Goal: Transaction & Acquisition: Purchase product/service

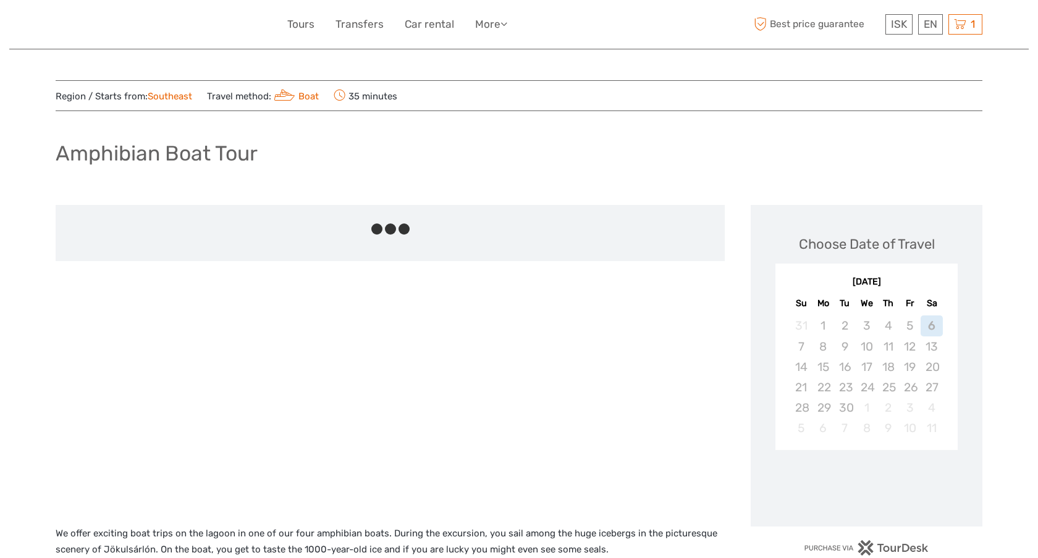
scroll to position [225, 0]
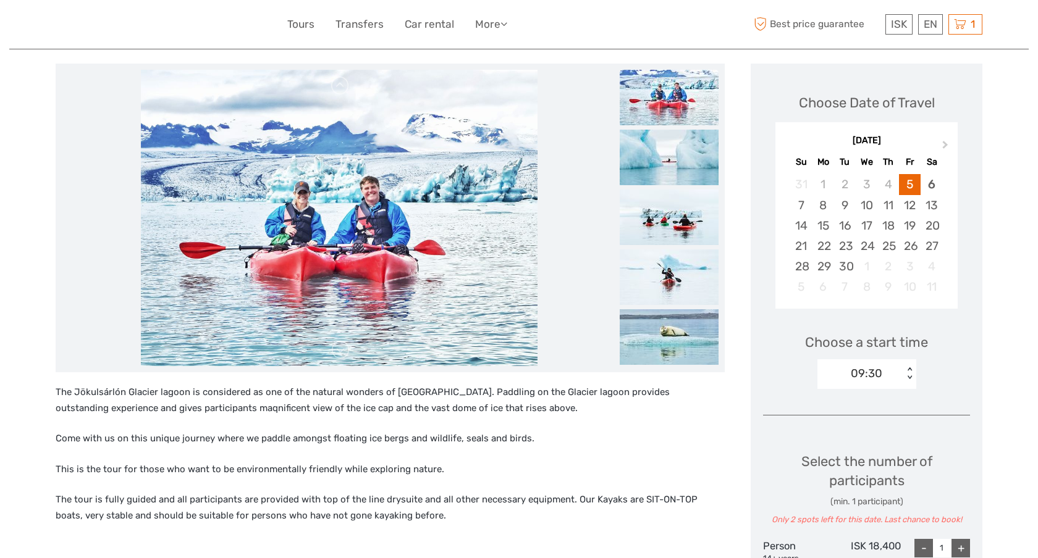
scroll to position [145, 0]
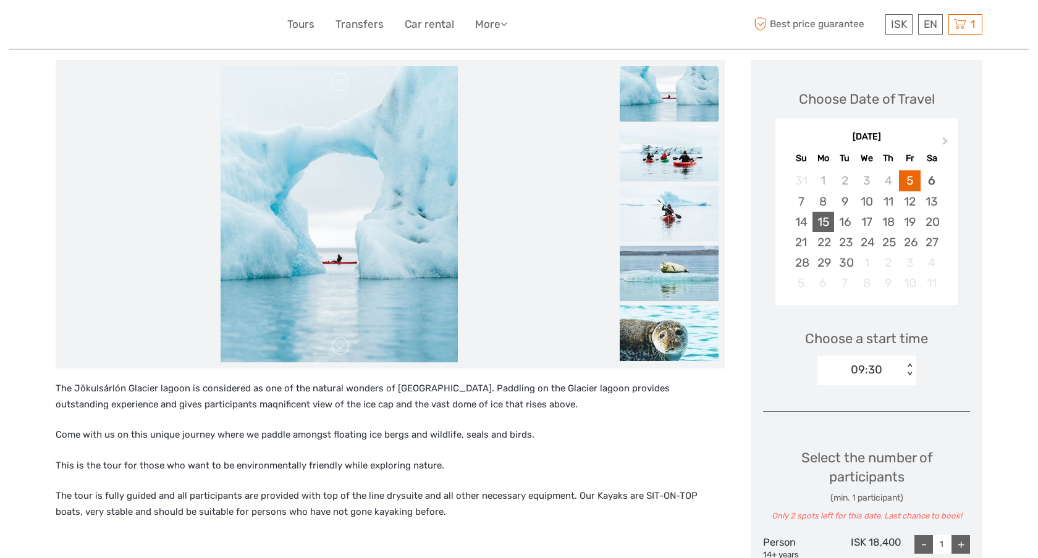
click at [824, 219] on div "15" at bounding box center [823, 222] width 22 height 20
click at [900, 369] on div "09:30" at bounding box center [860, 370] width 86 height 19
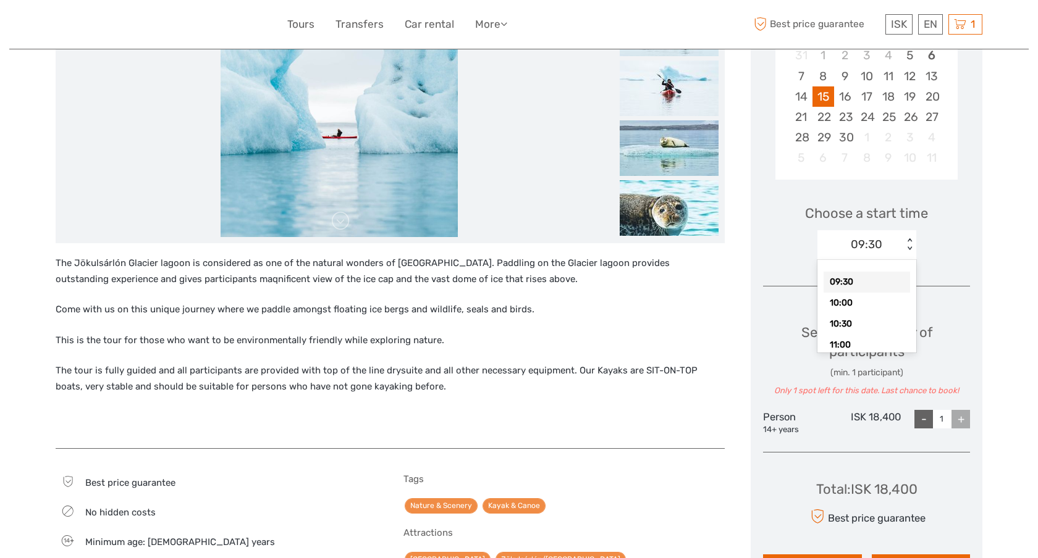
scroll to position [273, 0]
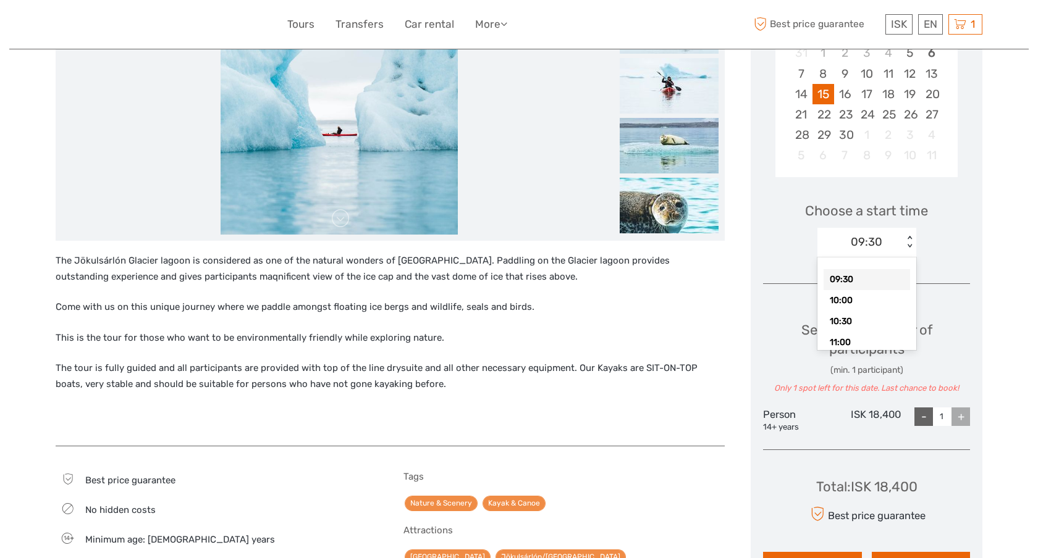
click at [959, 419] on div "+" at bounding box center [960, 417] width 19 height 19
click at [888, 244] on div "09:30" at bounding box center [860, 242] width 86 height 19
click at [865, 298] on div "10:00" at bounding box center [866, 300] width 86 height 21
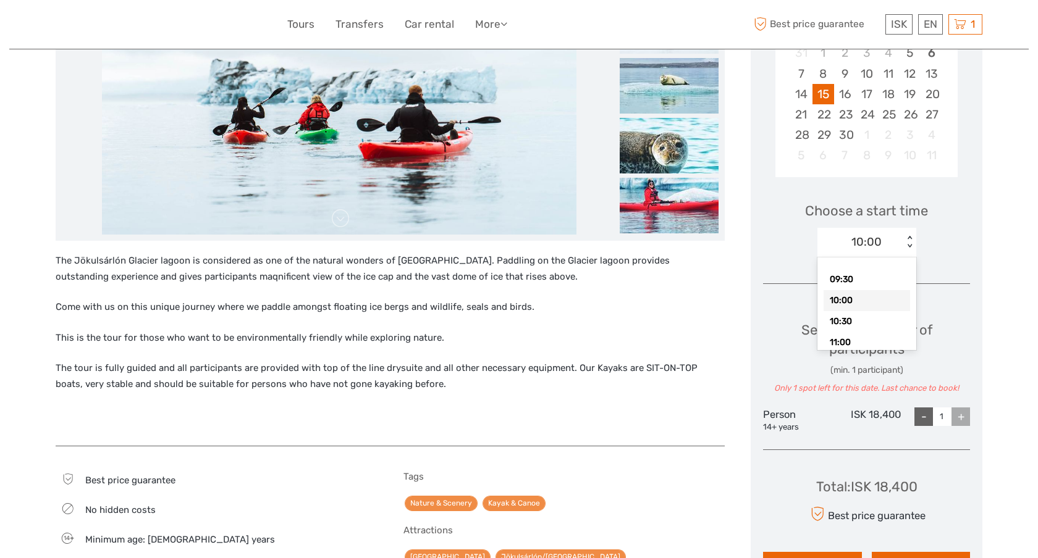
click at [868, 236] on div "10:00" at bounding box center [866, 242] width 30 height 16
click at [865, 320] on div "10:30" at bounding box center [866, 321] width 86 height 21
click at [884, 245] on div "10:30" at bounding box center [860, 242] width 86 height 19
click at [872, 272] on div "09:30" at bounding box center [866, 279] width 86 height 21
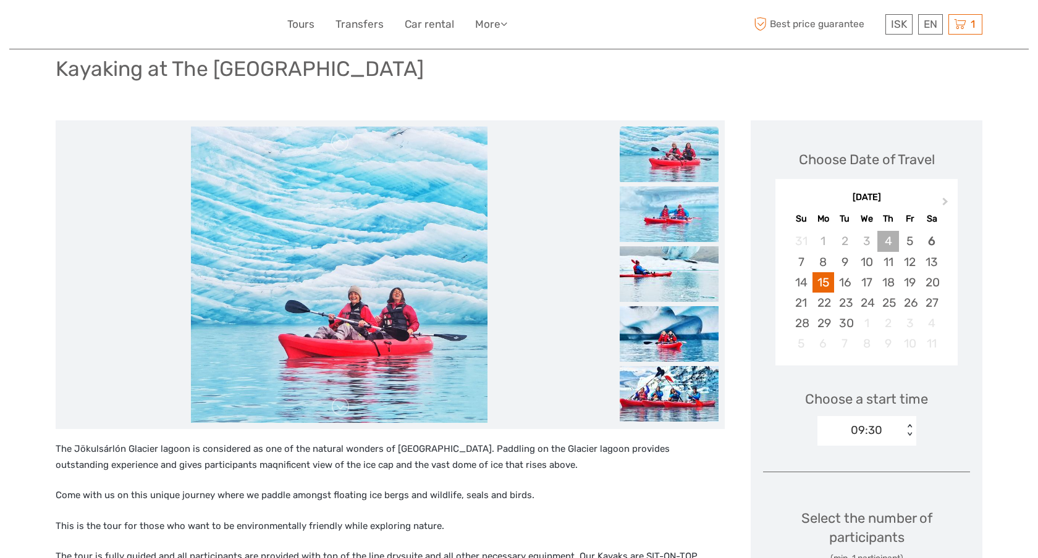
scroll to position [94, 0]
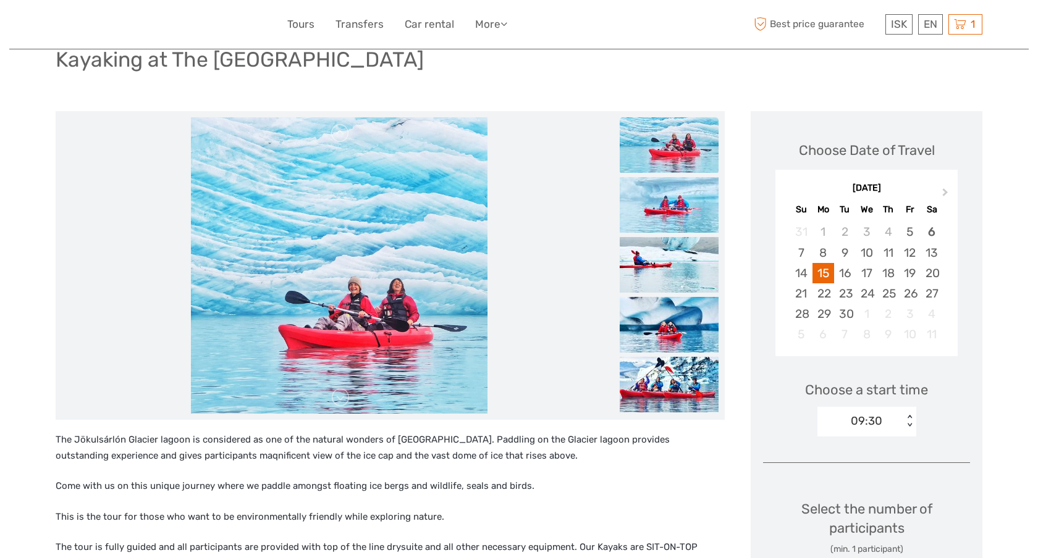
click at [888, 424] on div "09:30" at bounding box center [860, 421] width 86 height 19
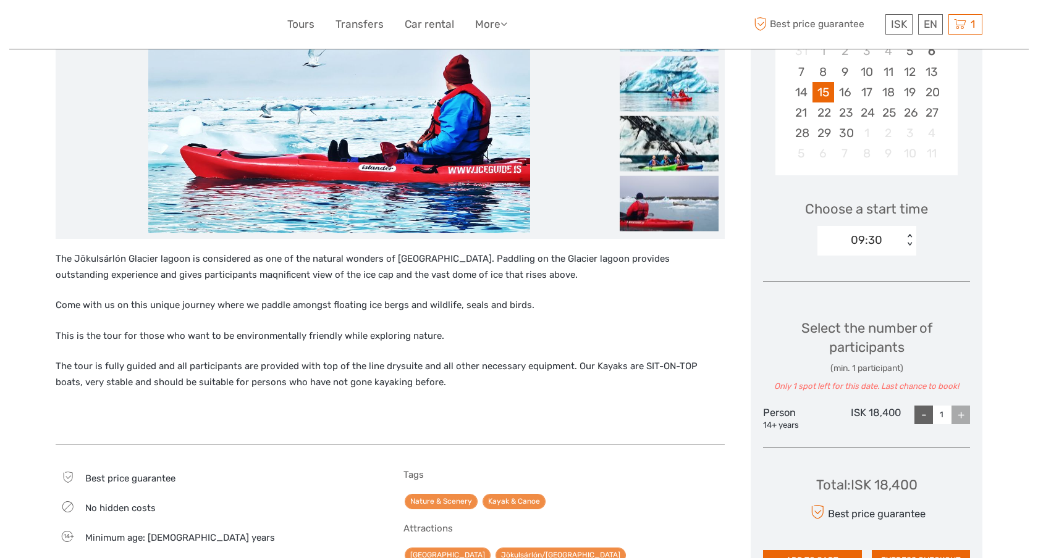
scroll to position [182, 0]
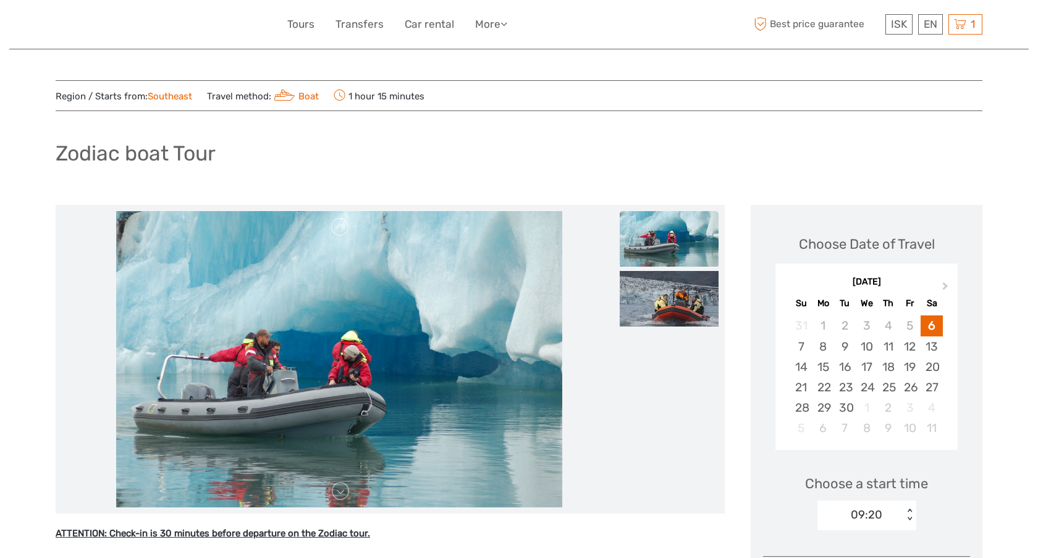
scroll to position [49, 0]
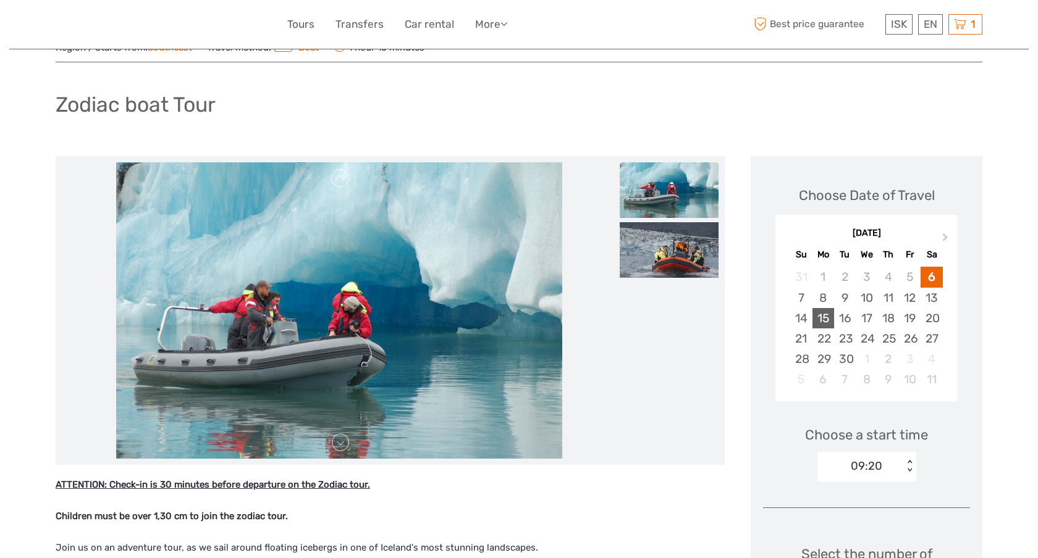
click at [825, 318] on div "15" at bounding box center [823, 318] width 22 height 20
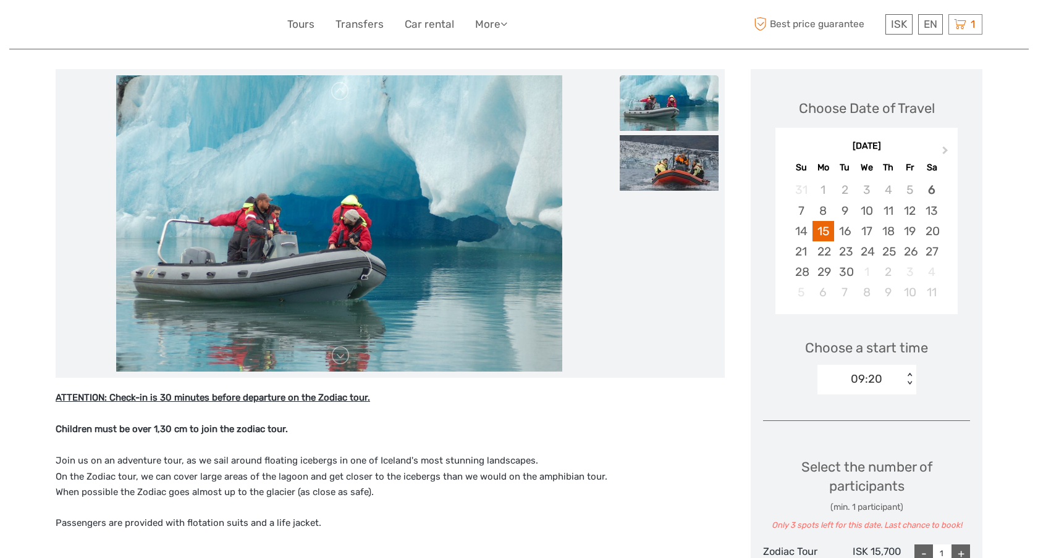
scroll to position [199, 0]
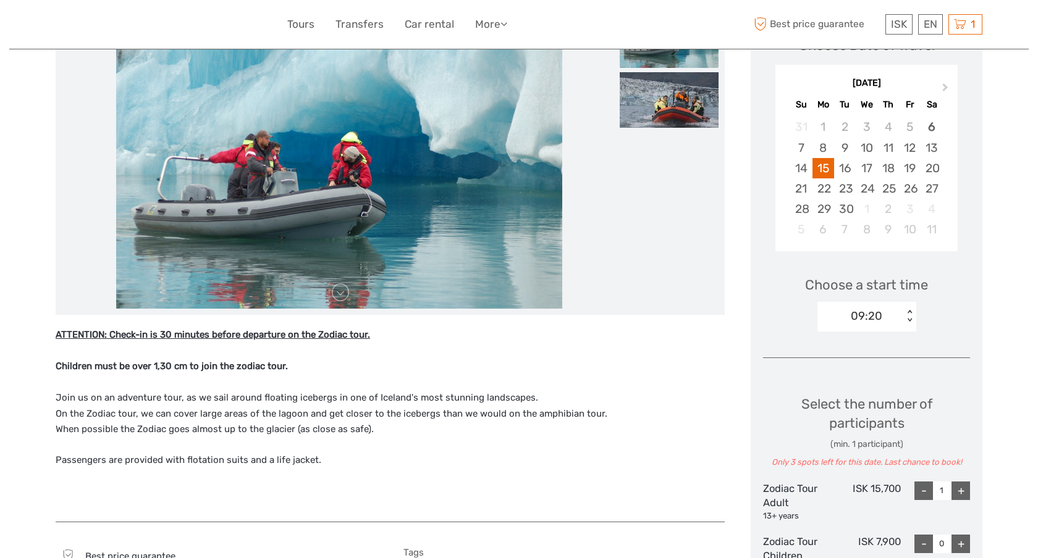
click at [867, 326] on div "09:20 < >" at bounding box center [866, 317] width 99 height 30
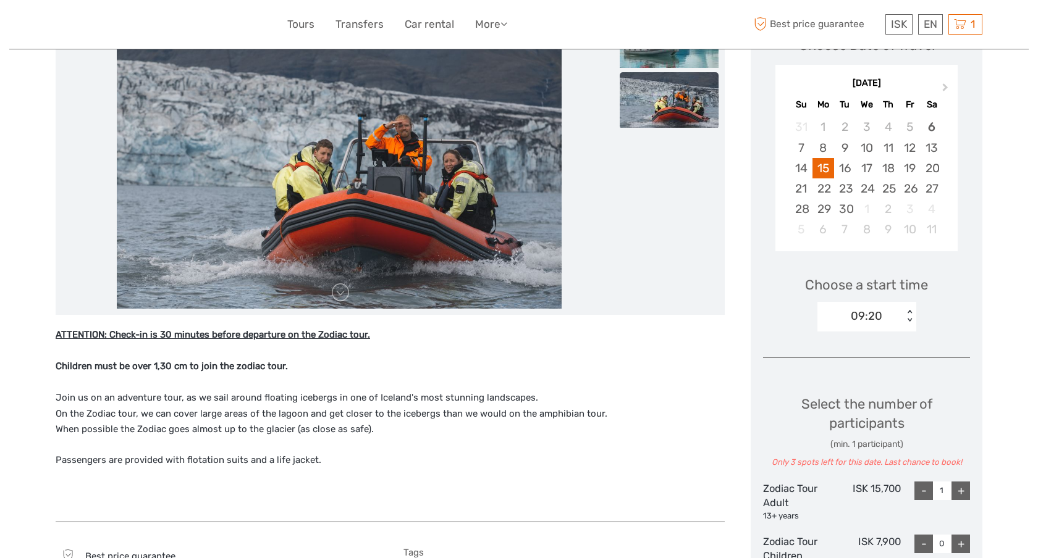
click at [755, 319] on div "Choose Date of Travel Next Month September 2025 Su Mo Tu We Th Fr Sa 31 1 2 3 4…" at bounding box center [866, 366] width 232 height 721
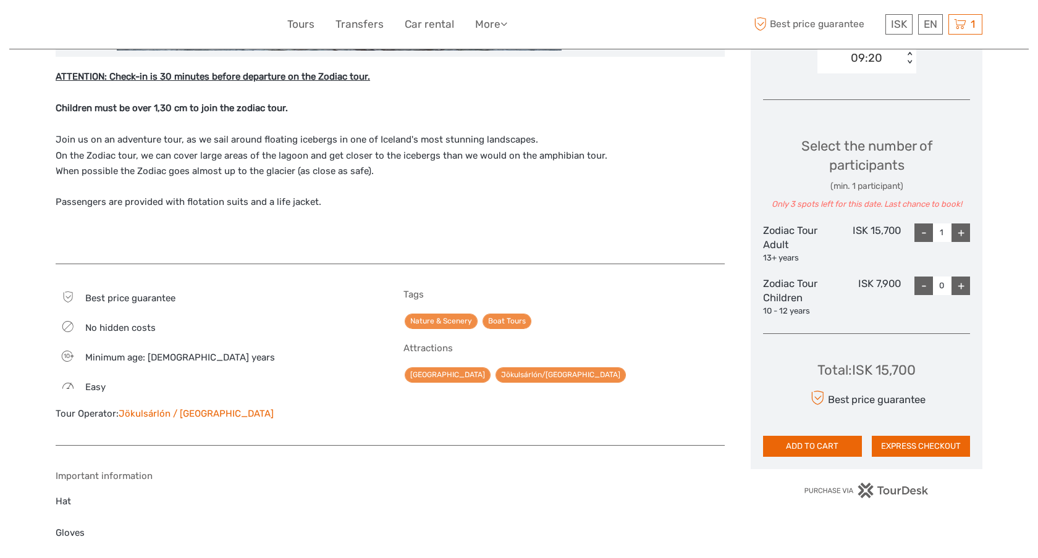
scroll to position [458, 0]
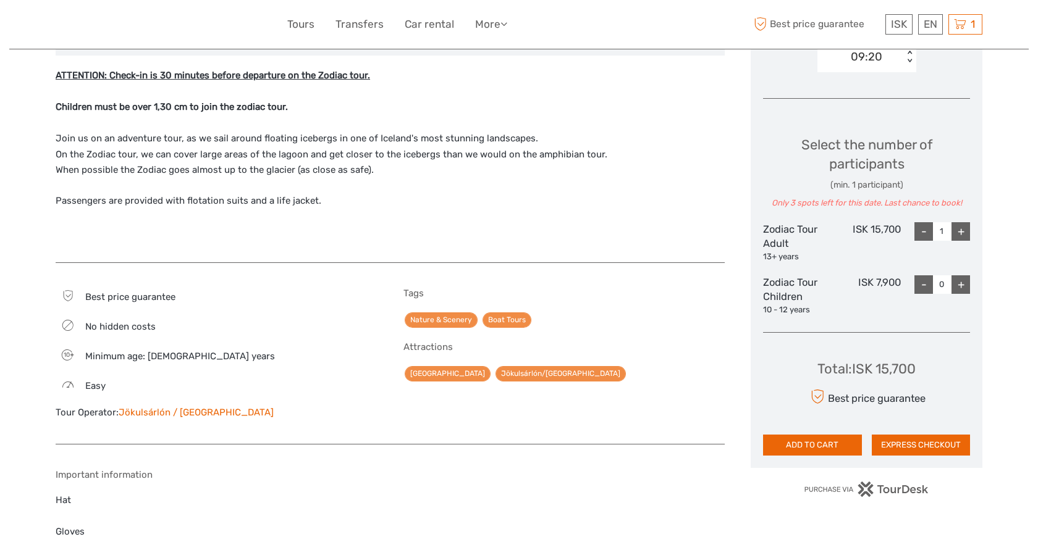
click at [215, 414] on link "Jökulsárlón / Glacier Lagoon" at bounding box center [196, 412] width 155 height 11
click at [957, 227] on div "+" at bounding box center [960, 231] width 19 height 19
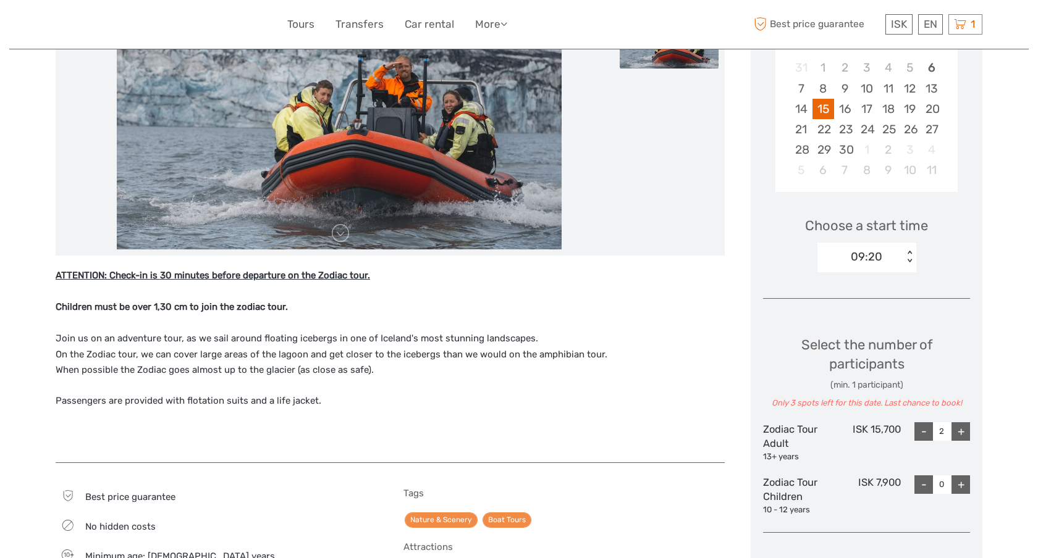
scroll to position [253, 0]
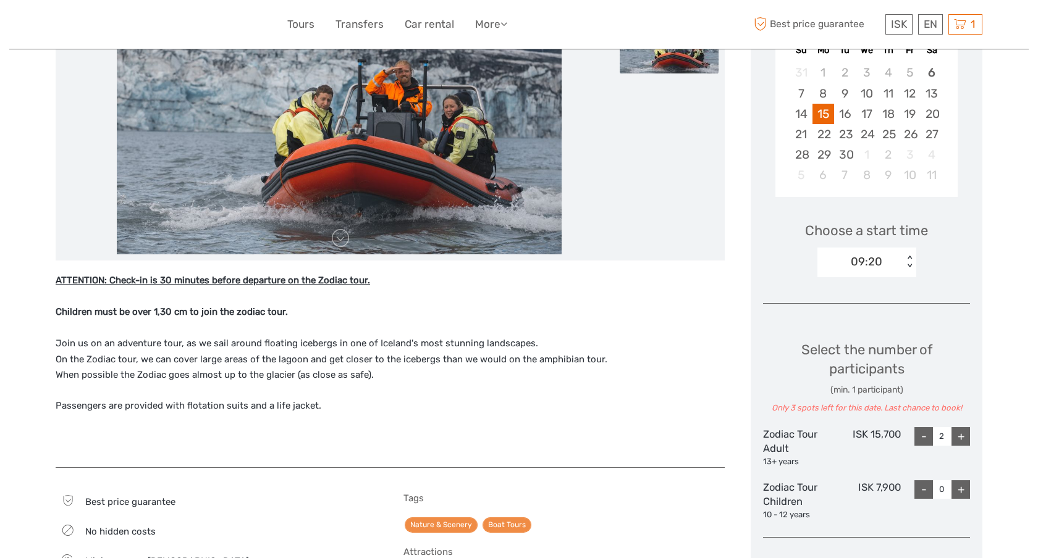
click at [909, 258] on div "< >" at bounding box center [909, 262] width 10 height 13
click at [881, 319] on div "11:00" at bounding box center [866, 320] width 86 height 21
type input "1"
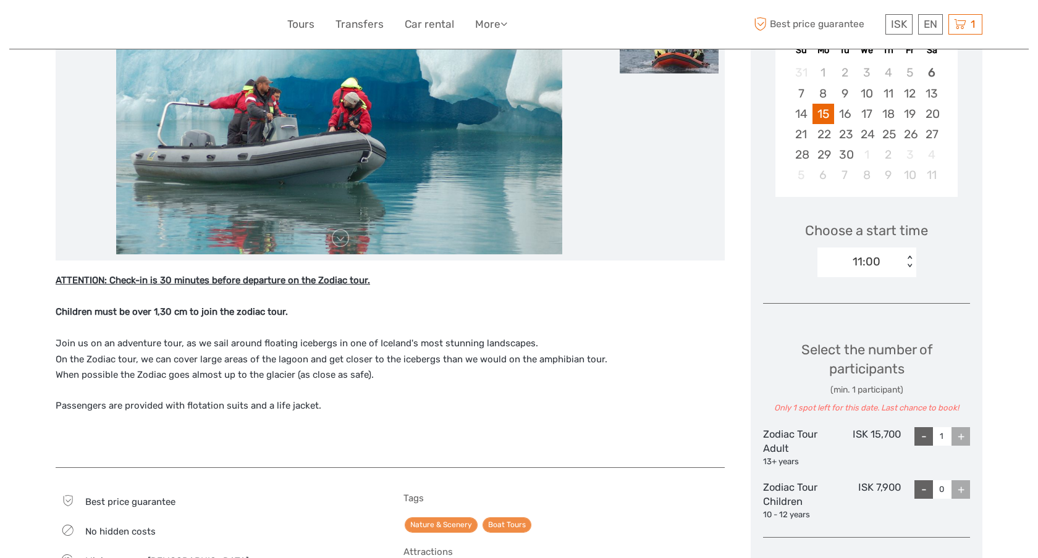
click at [881, 266] on div "11:00" at bounding box center [860, 262] width 86 height 19
click at [865, 336] on div "11:40" at bounding box center [866, 341] width 86 height 21
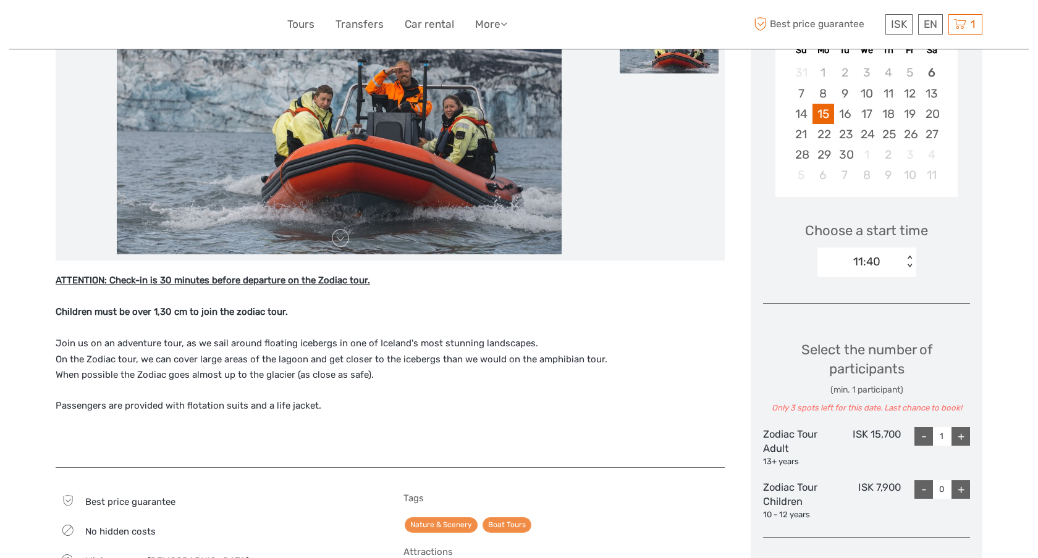
click at [897, 266] on div "11:40" at bounding box center [860, 262] width 86 height 19
click at [874, 359] on div "13:10" at bounding box center [866, 362] width 86 height 21
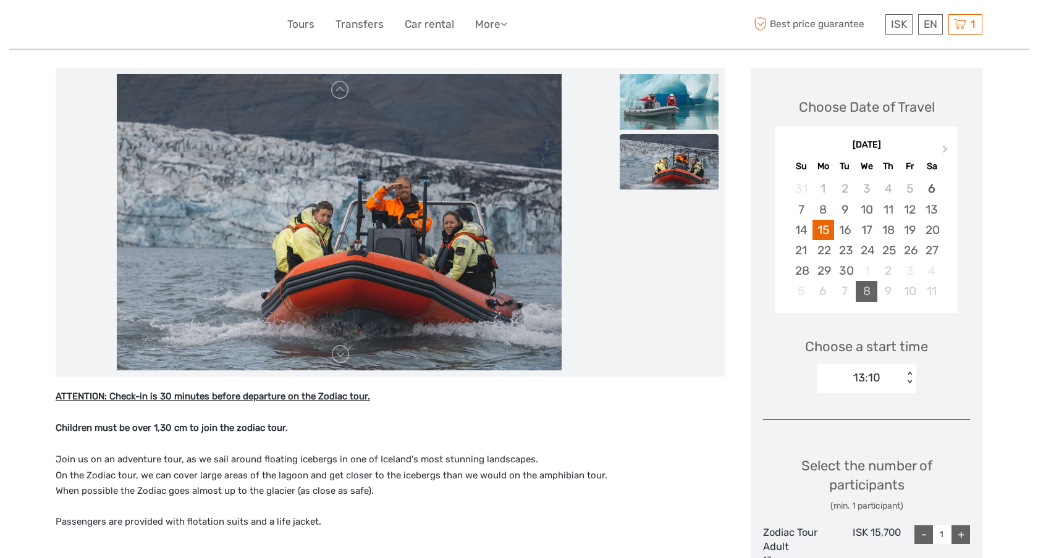
scroll to position [139, 0]
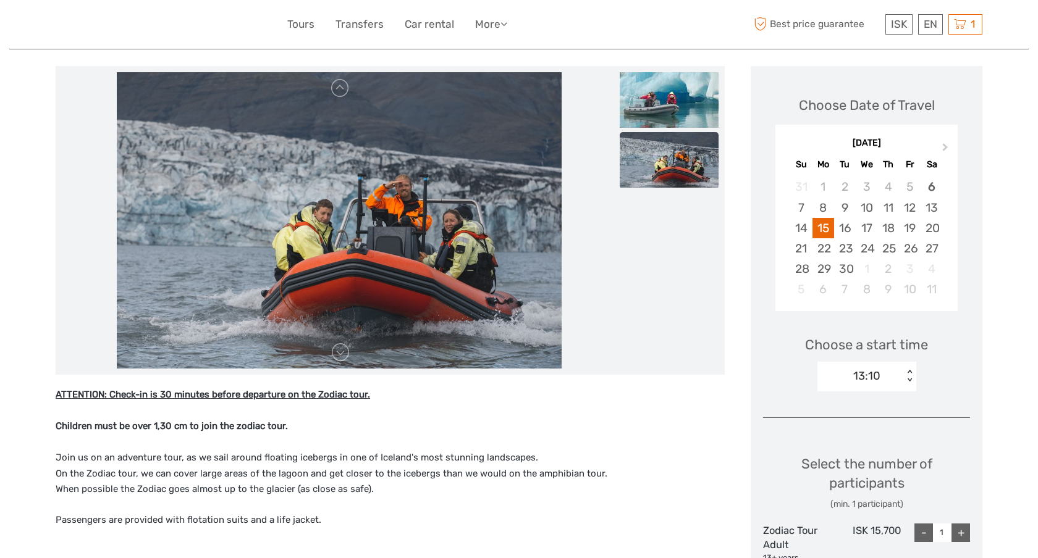
click at [898, 368] on div "13:10" at bounding box center [860, 376] width 86 height 19
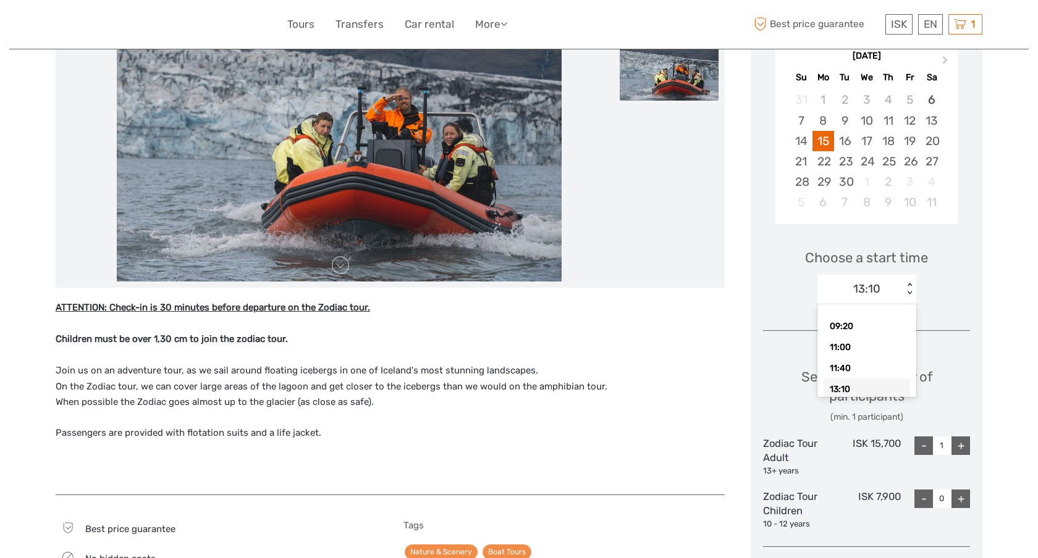
scroll to position [227, 0]
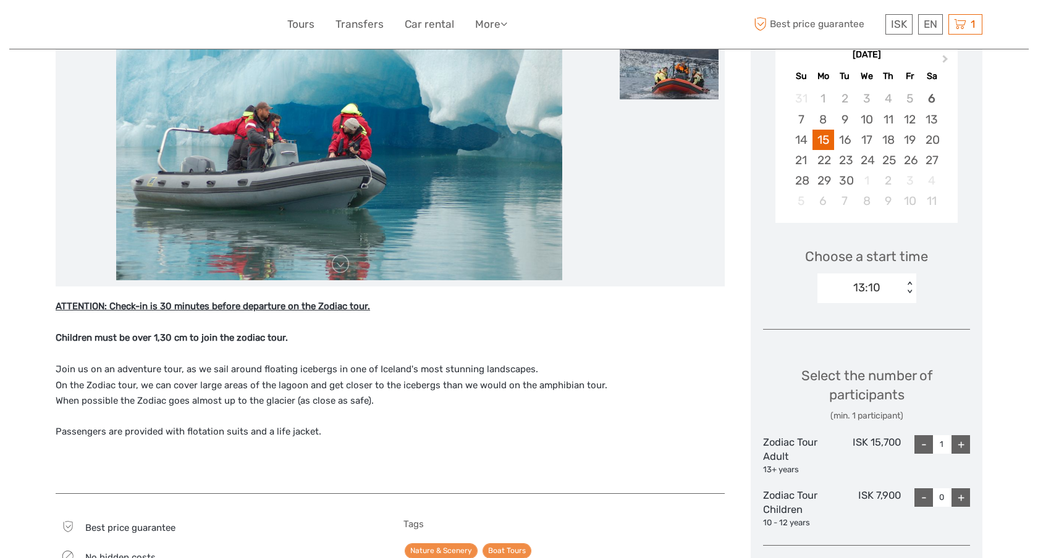
click at [938, 357] on div "Select the number of participants (min. 1 participant) Zodiac Tour Adult 13+ ye…" at bounding box center [866, 443] width 207 height 186
click at [873, 288] on div "13:10" at bounding box center [866, 288] width 27 height 16
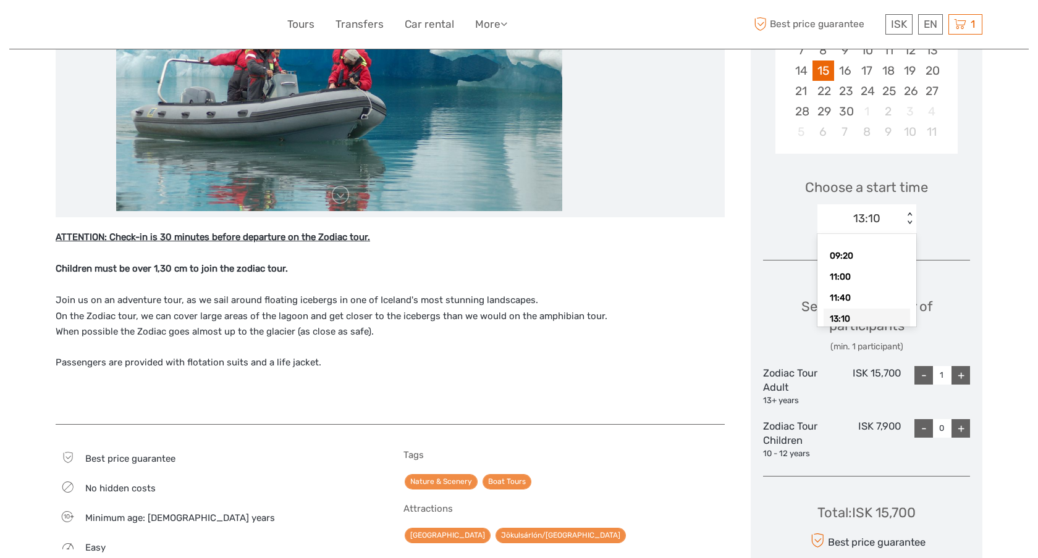
scroll to position [311, 0]
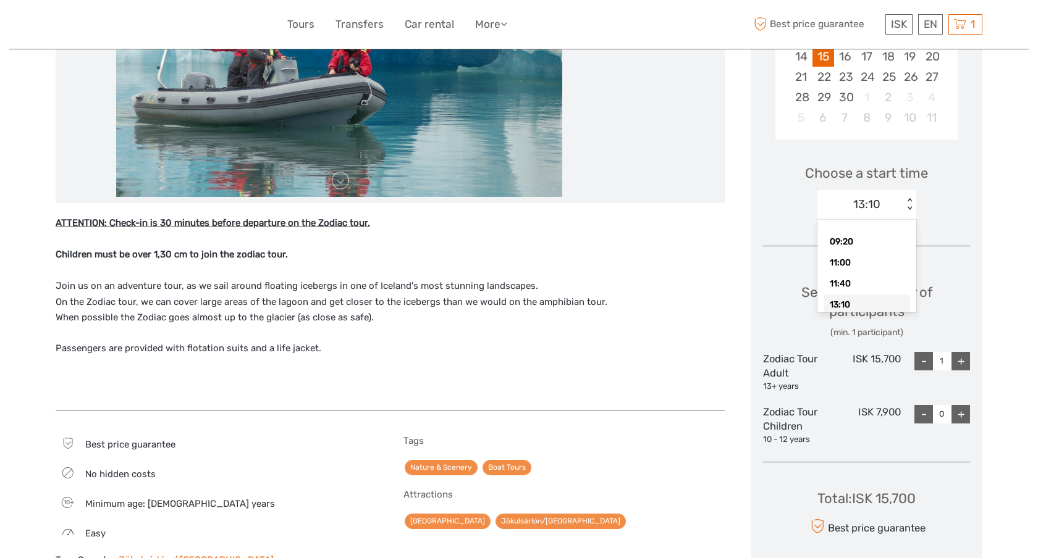
click at [864, 299] on div "13:10" at bounding box center [866, 305] width 86 height 21
click at [891, 218] on div "13:10 < >" at bounding box center [866, 205] width 99 height 30
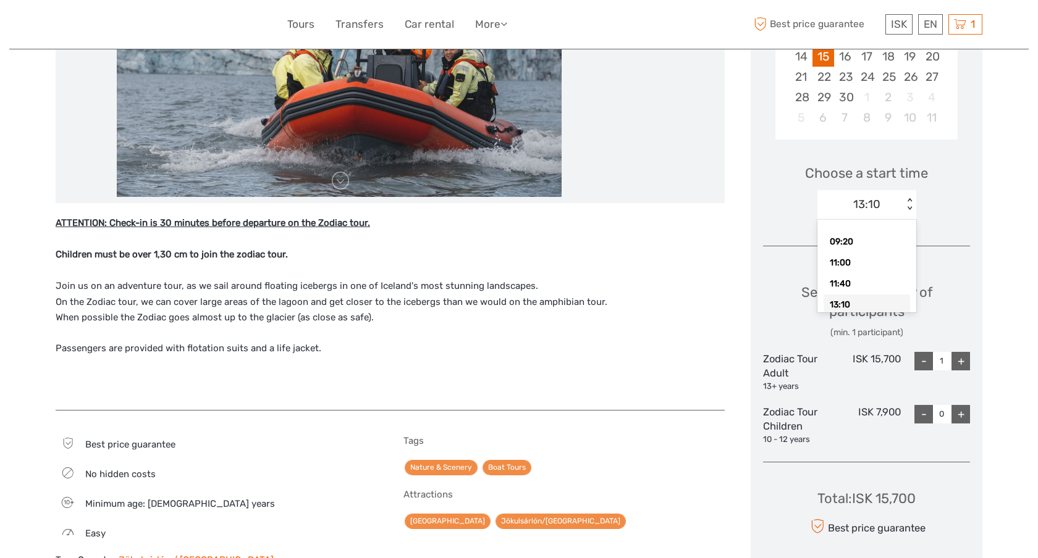
click at [846, 323] on div "Select the number of participants (min. 1 participant)" at bounding box center [866, 311] width 207 height 56
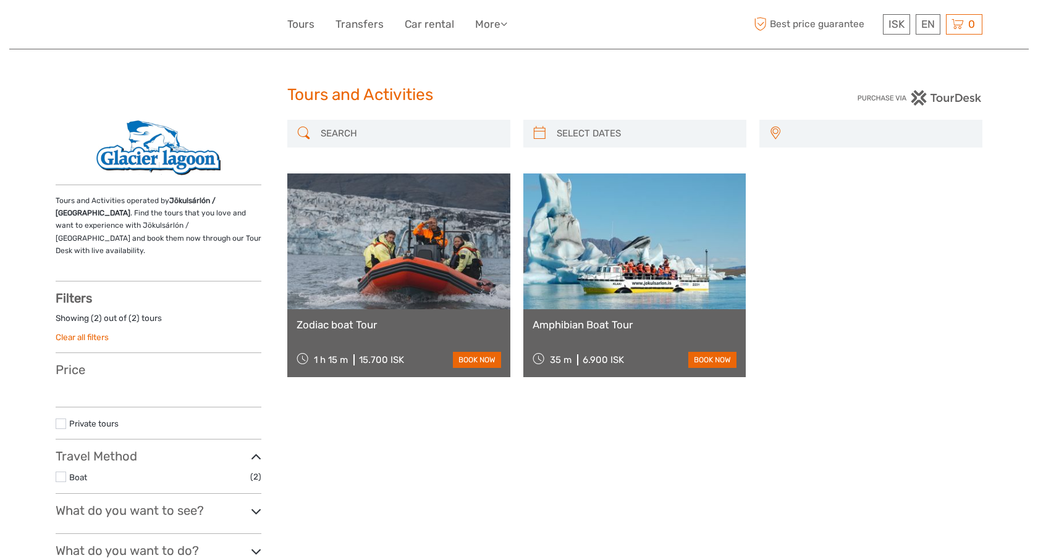
select select
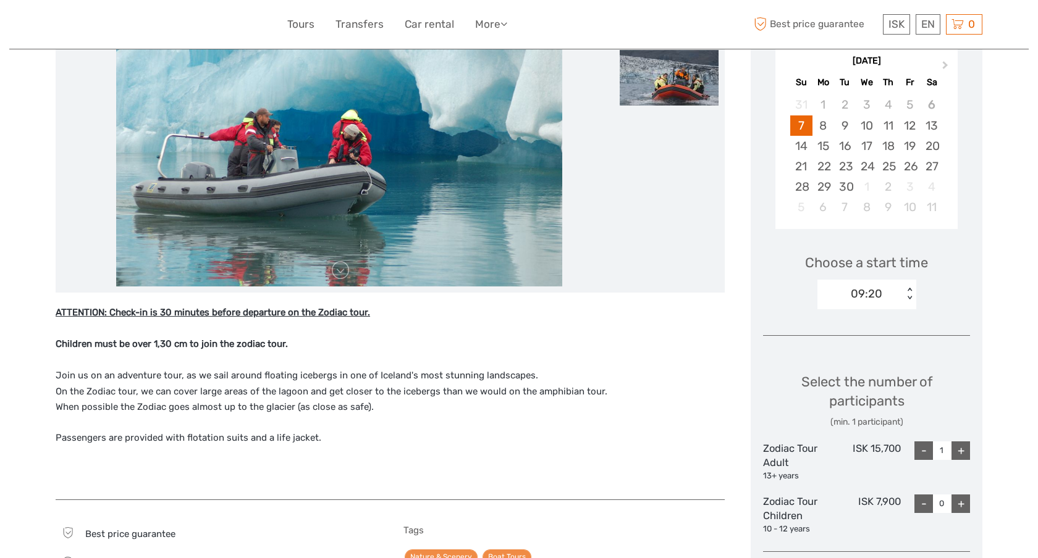
click at [900, 288] on div "09:20" at bounding box center [860, 294] width 86 height 19
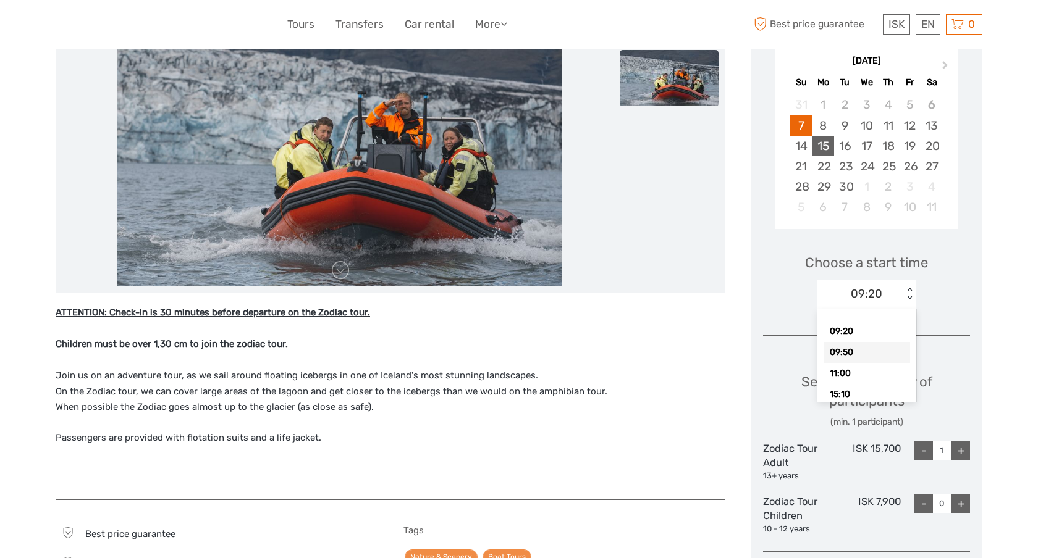
click at [825, 147] on div "15" at bounding box center [823, 146] width 22 height 20
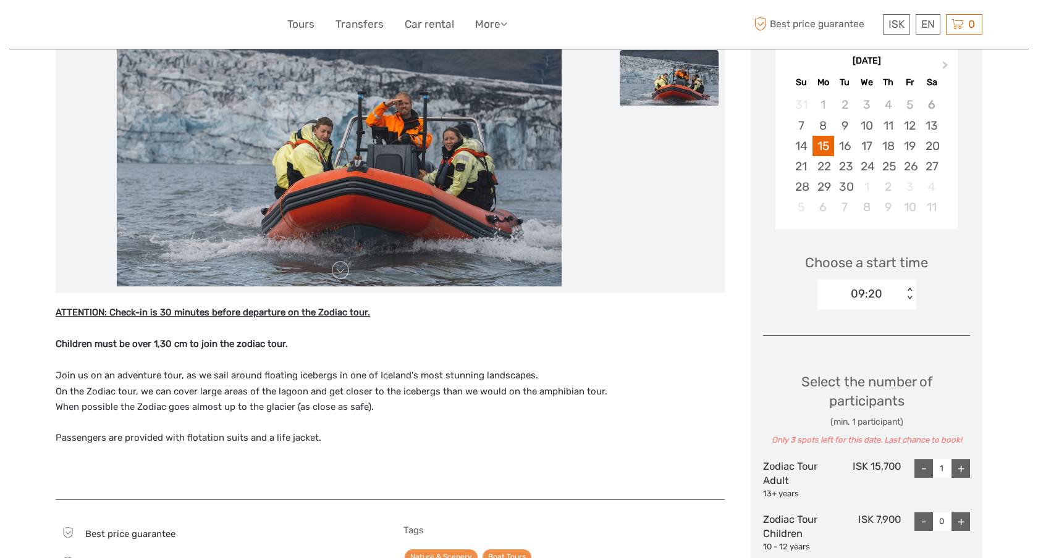
click at [883, 296] on div "09:20" at bounding box center [860, 294] width 86 height 19
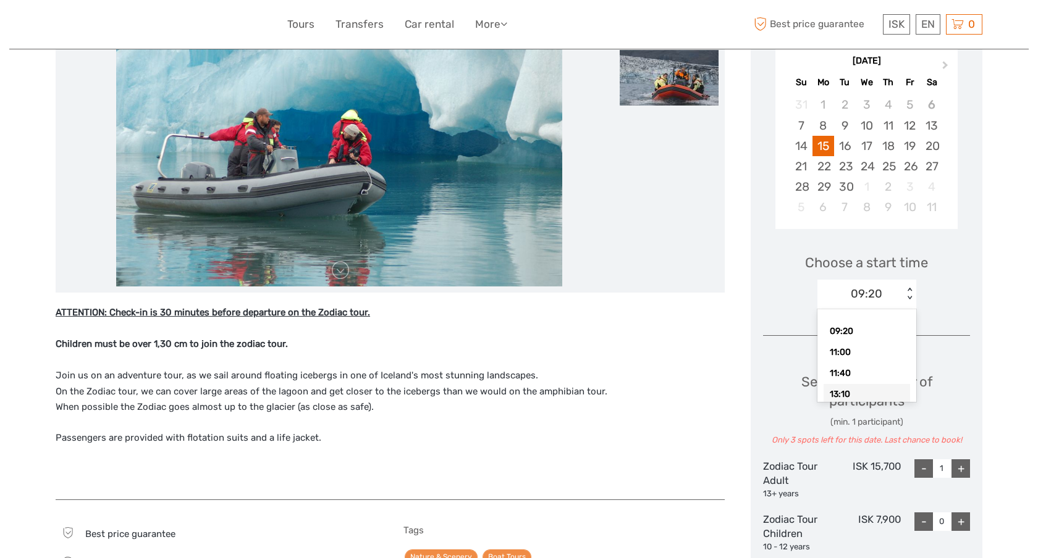
click at [888, 388] on div "13:10" at bounding box center [866, 394] width 86 height 21
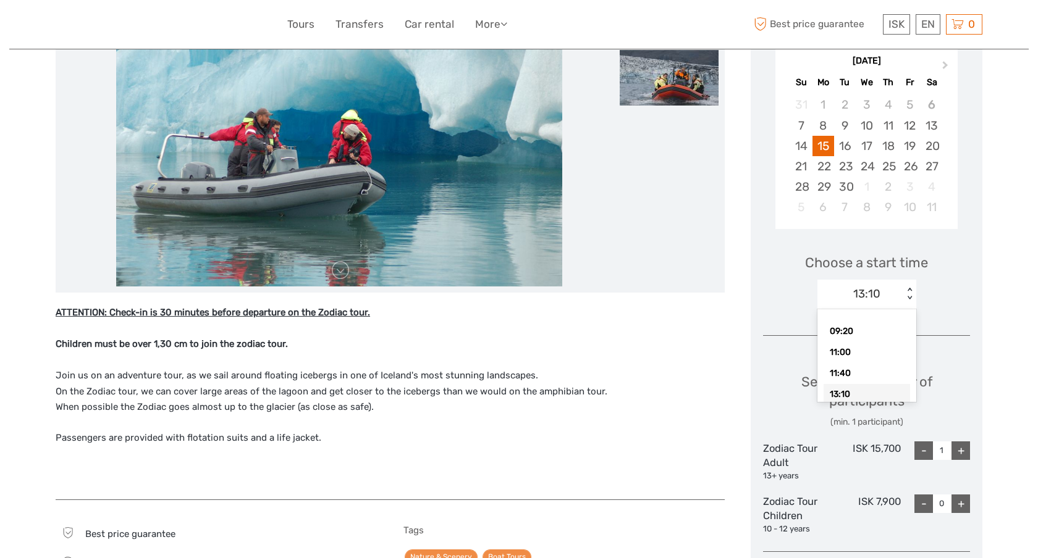
click at [892, 298] on div "13:10" at bounding box center [860, 294] width 86 height 19
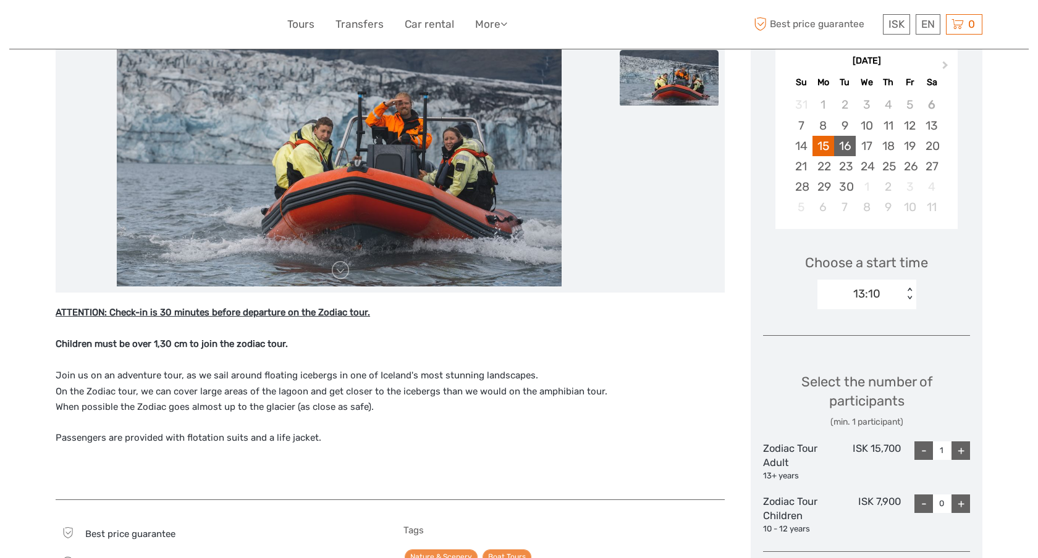
click at [845, 143] on div "16" at bounding box center [845, 146] width 22 height 20
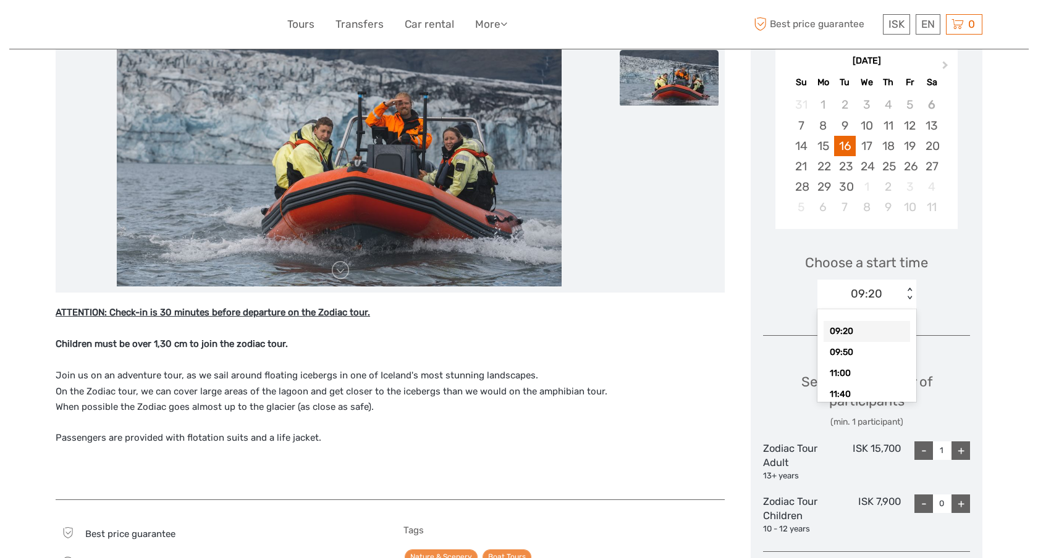
click at [896, 292] on div "09:20" at bounding box center [860, 294] width 86 height 19
click at [953, 309] on div "Choose a start time option 09:20 selected, 1 of 8. 8 results available. Use Up …" at bounding box center [866, 276] width 207 height 79
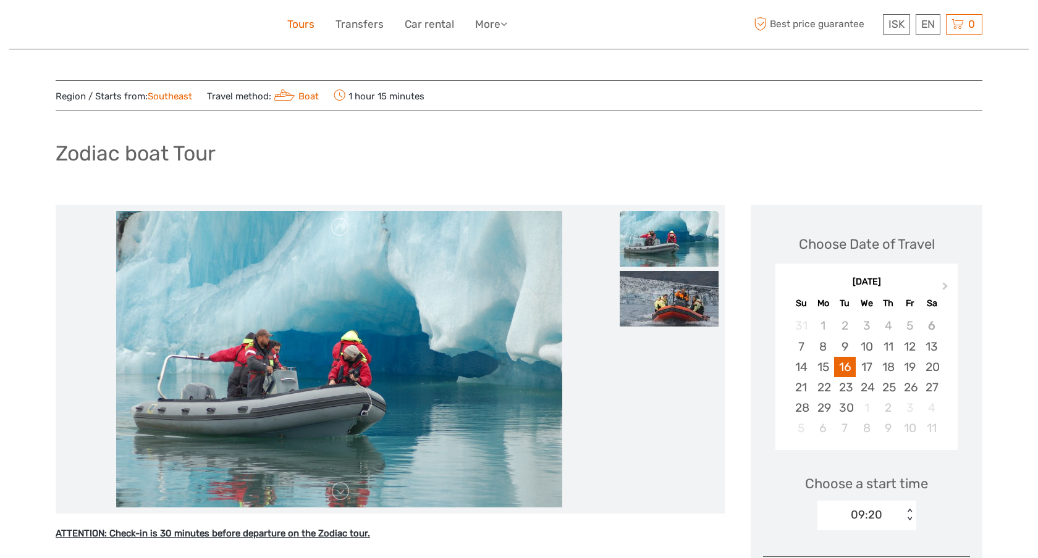
click at [301, 30] on link "Tours" at bounding box center [300, 24] width 27 height 18
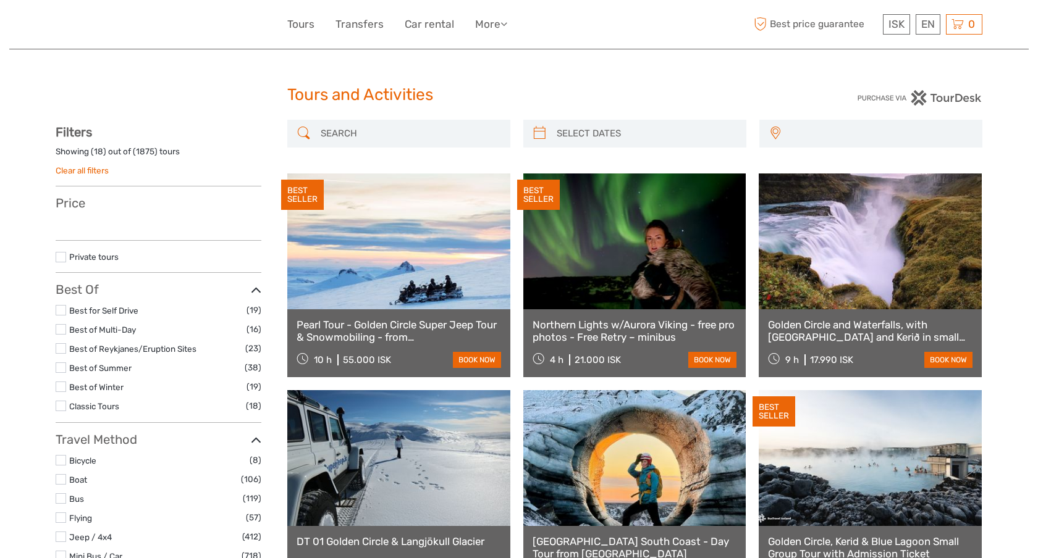
select select
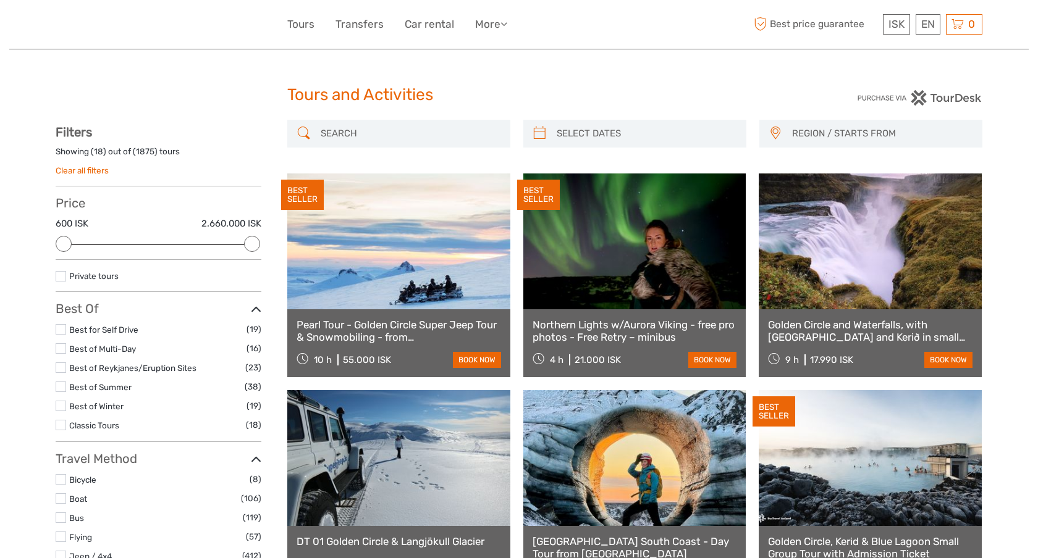
click at [458, 131] on input "search" at bounding box center [410, 134] width 188 height 22
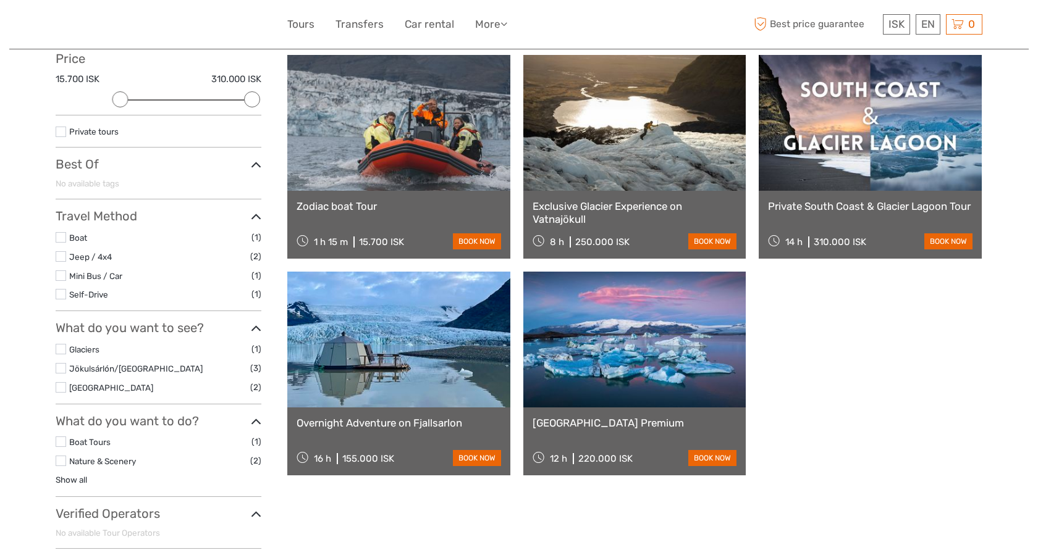
scroll to position [208, 0]
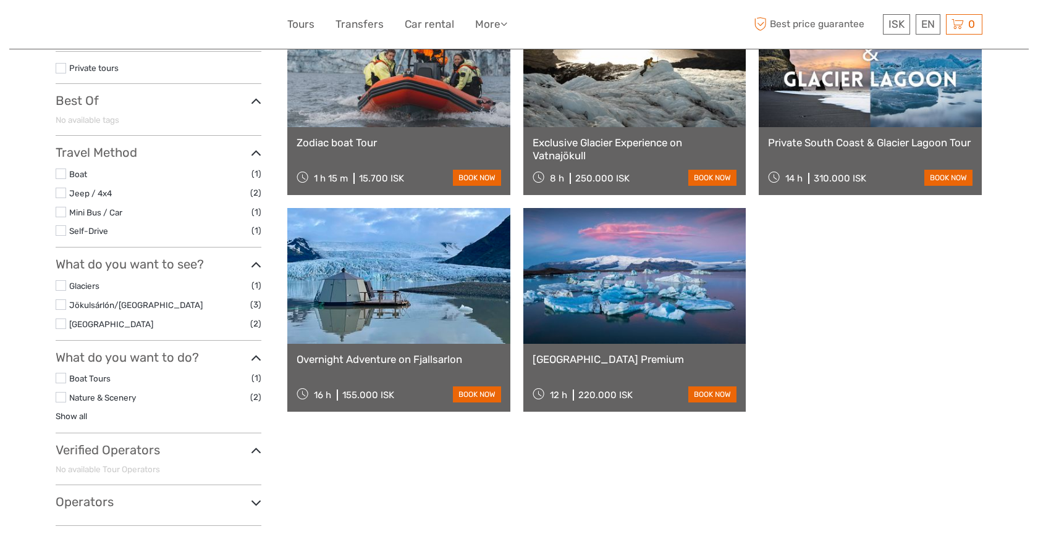
type input "zodiac"
click at [345, 140] on link "Zodiac boat Tour" at bounding box center [398, 142] width 204 height 12
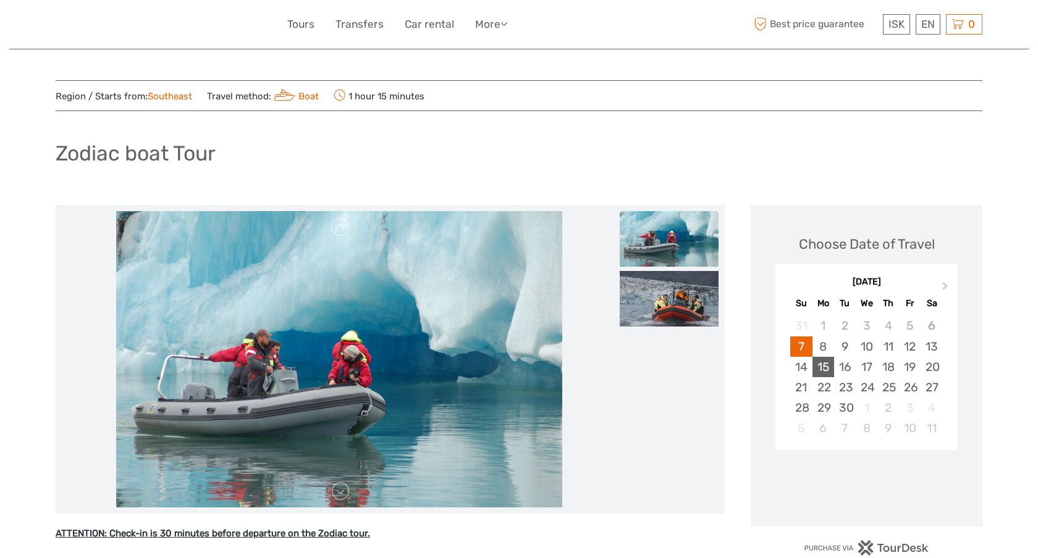
click at [826, 368] on div "15" at bounding box center [823, 367] width 22 height 20
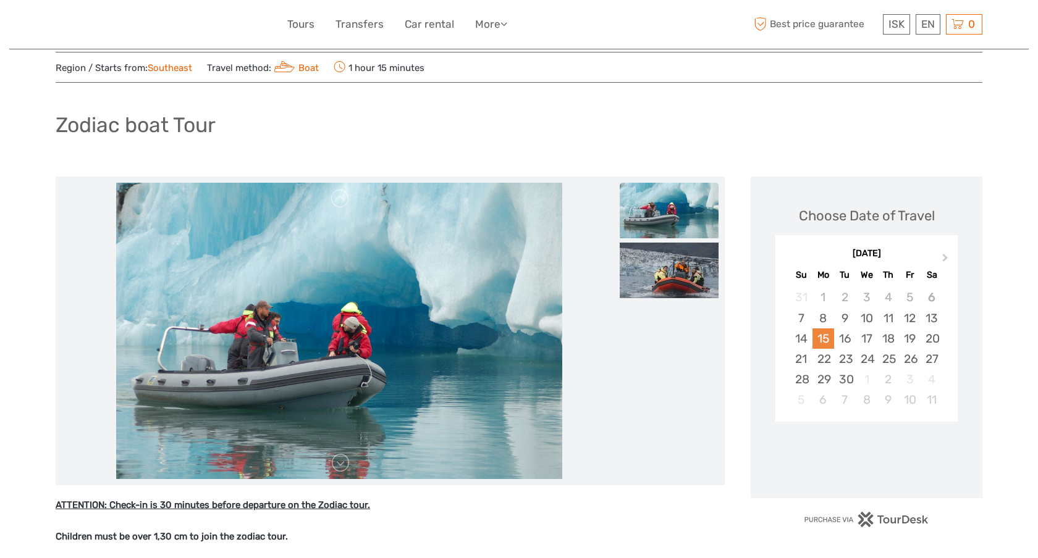
scroll to position [29, 0]
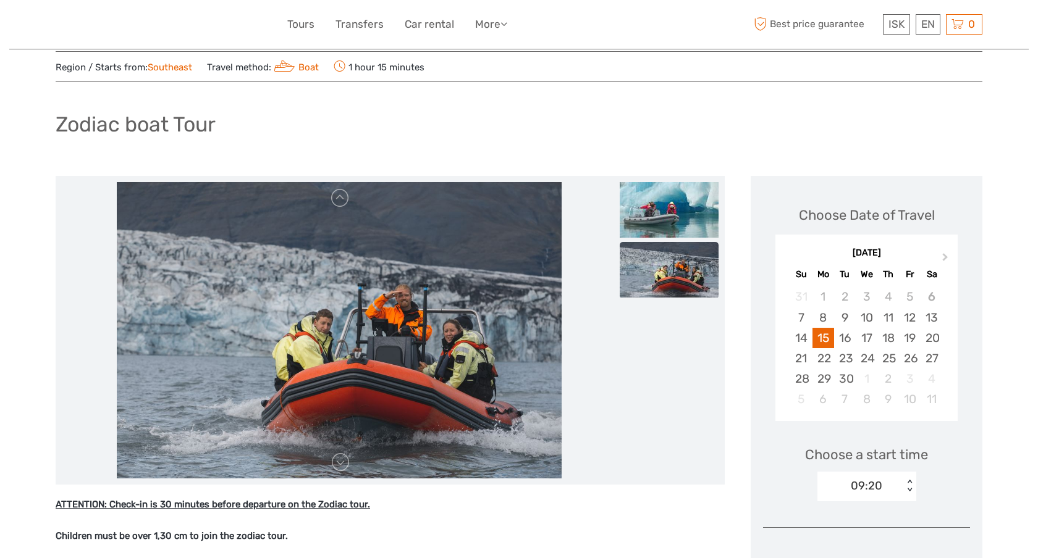
click at [849, 480] on div "09:20" at bounding box center [860, 486] width 86 height 19
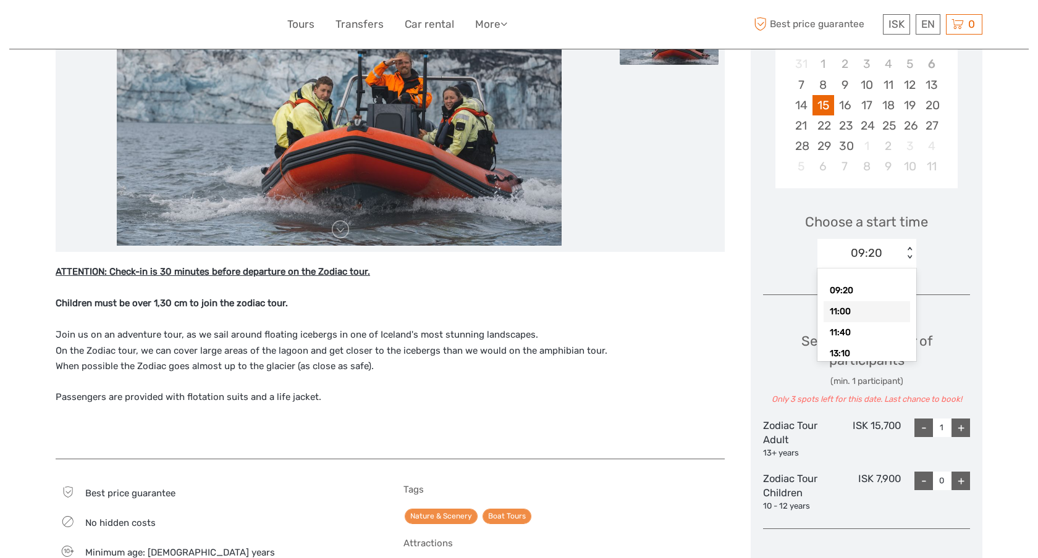
scroll to position [268, 0]
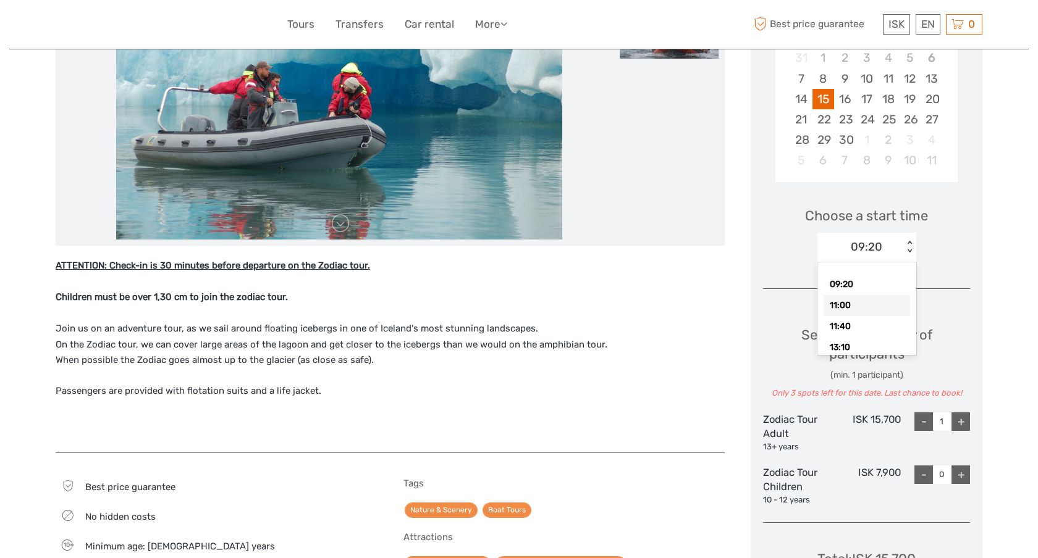
click at [858, 313] on div "11:00" at bounding box center [866, 305] width 86 height 21
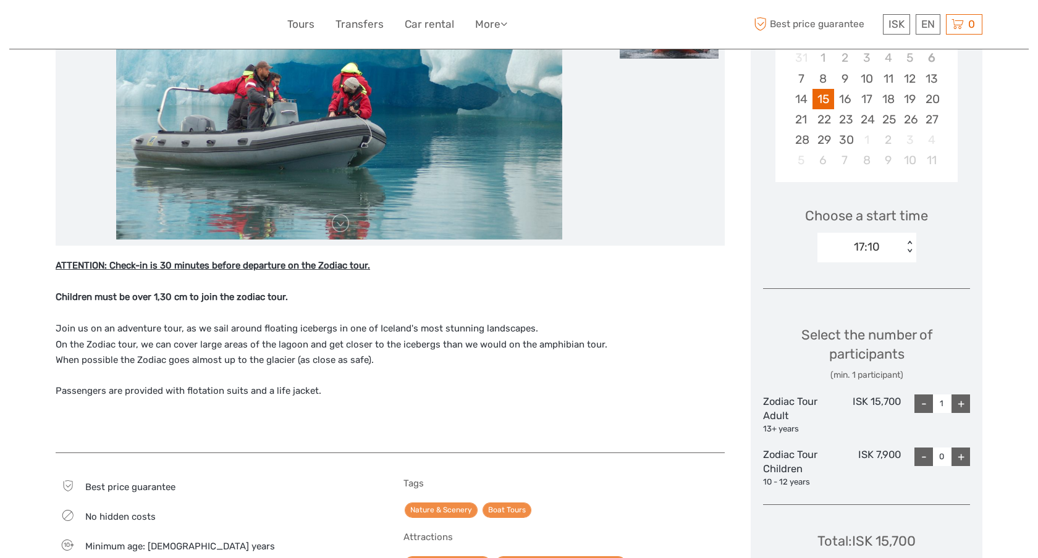
click at [896, 235] on div "17:10 < >" at bounding box center [866, 248] width 99 height 30
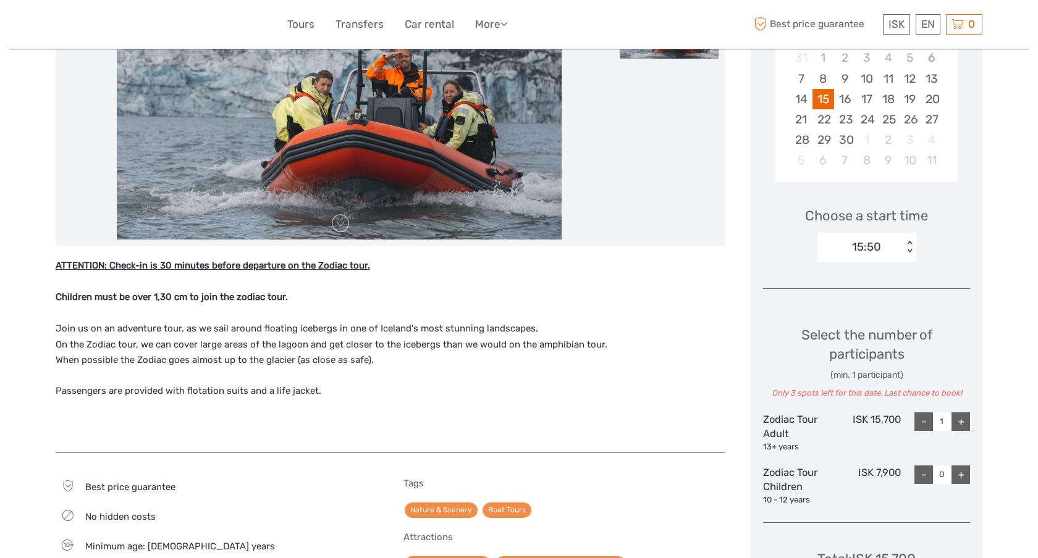
click at [902, 237] on div "15:50 < >" at bounding box center [866, 248] width 99 height 30
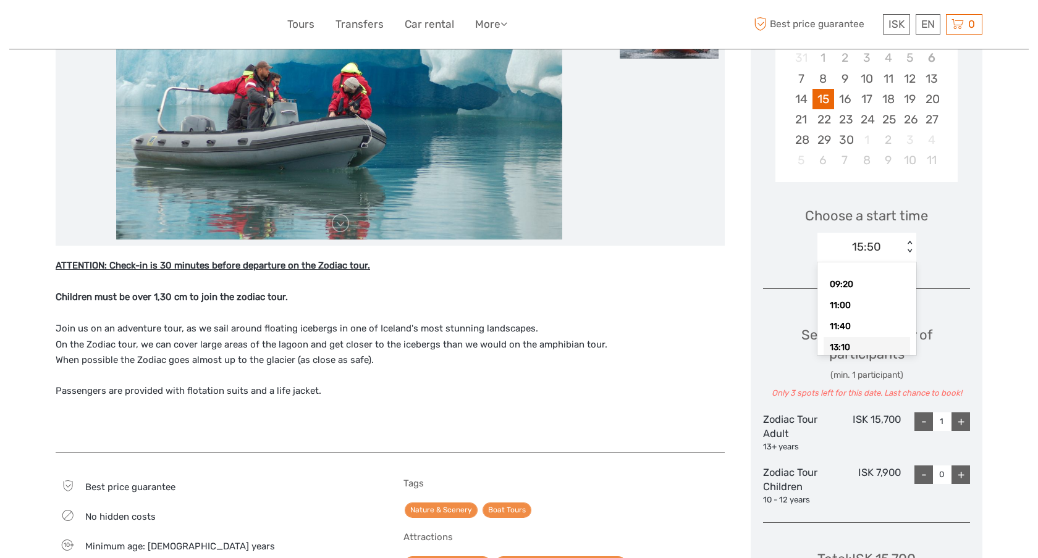
click at [877, 342] on div "13:10" at bounding box center [866, 347] width 86 height 21
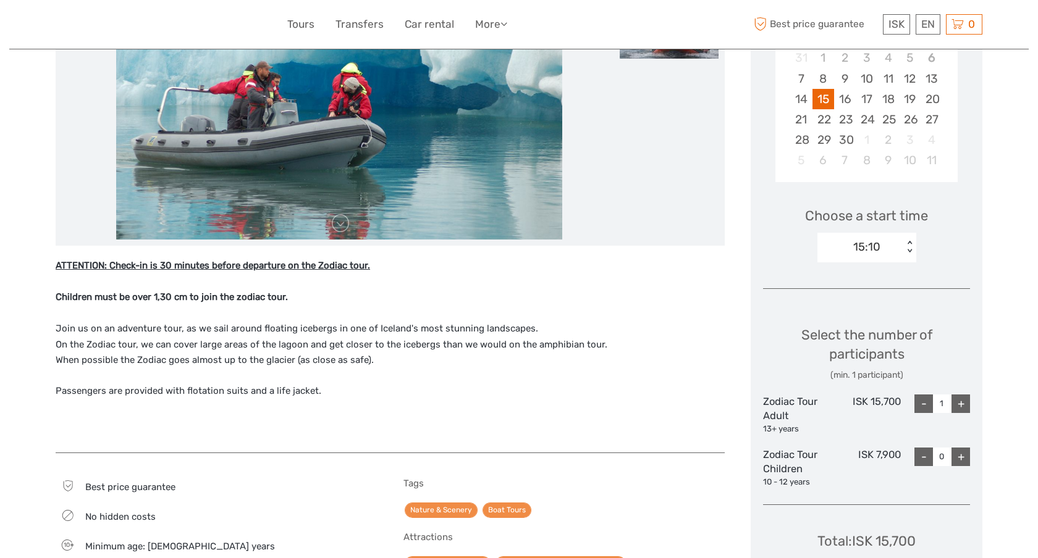
click at [892, 251] on div "15:10" at bounding box center [860, 247] width 86 height 19
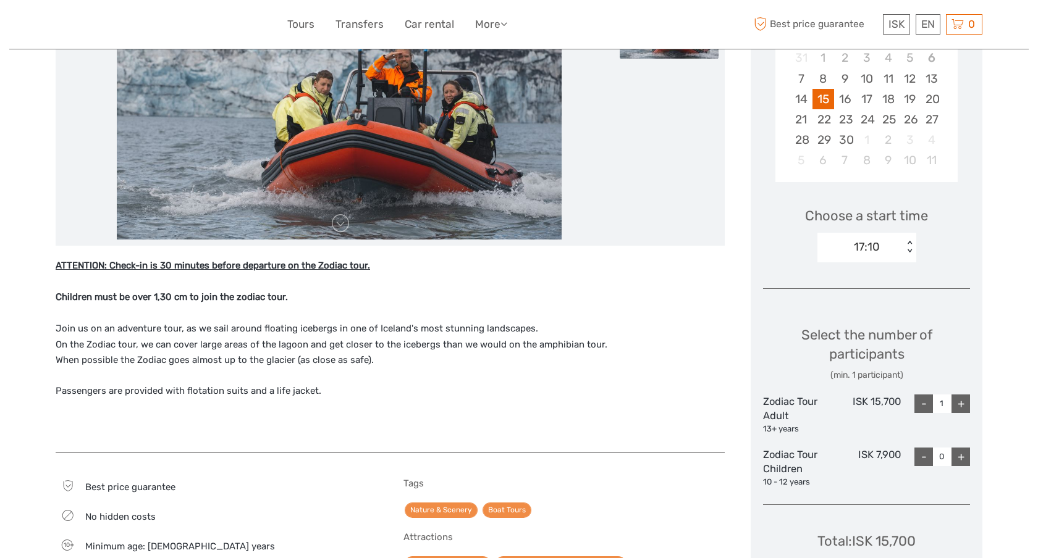
click at [899, 244] on div "17:10" at bounding box center [860, 247] width 86 height 19
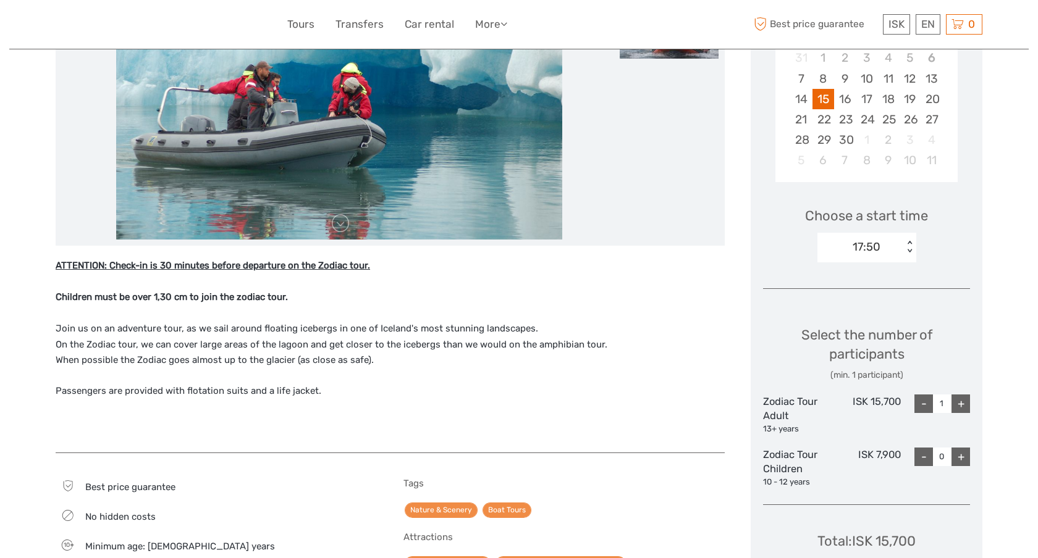
click at [895, 241] on div "17:50" at bounding box center [860, 247] width 86 height 19
click at [900, 238] on div "17:10" at bounding box center [860, 247] width 86 height 19
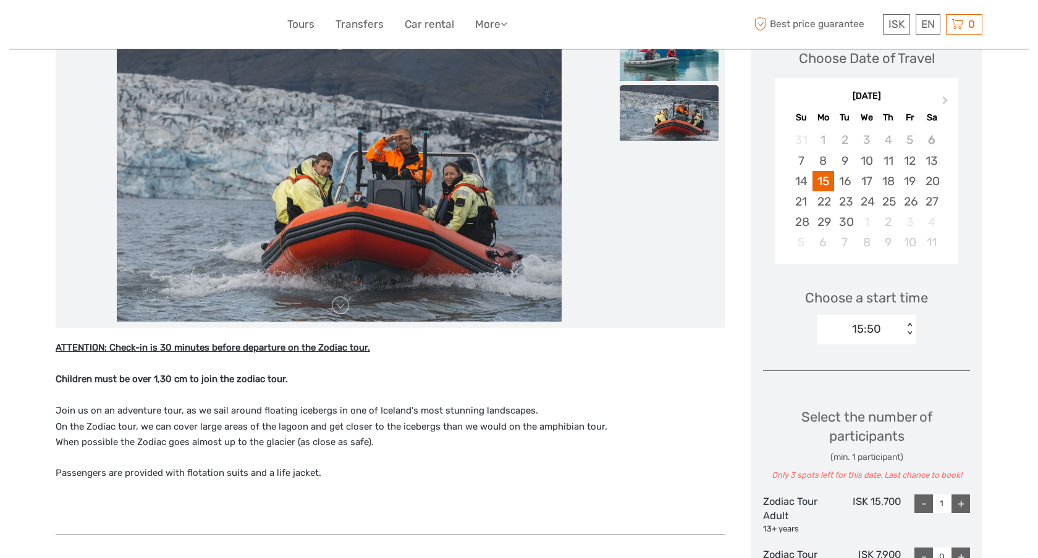
scroll to position [188, 0]
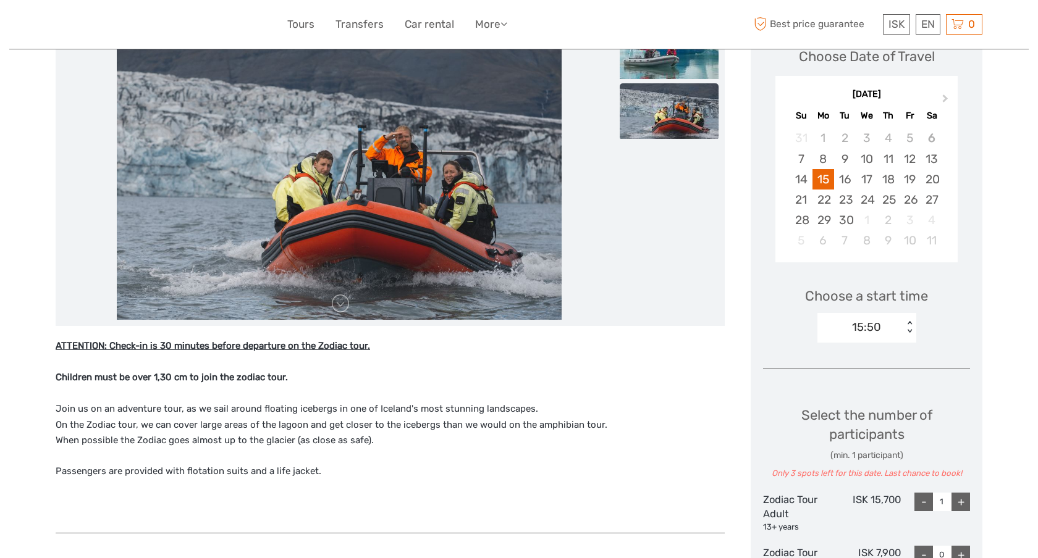
click at [894, 324] on div "15:50" at bounding box center [860, 327] width 86 height 19
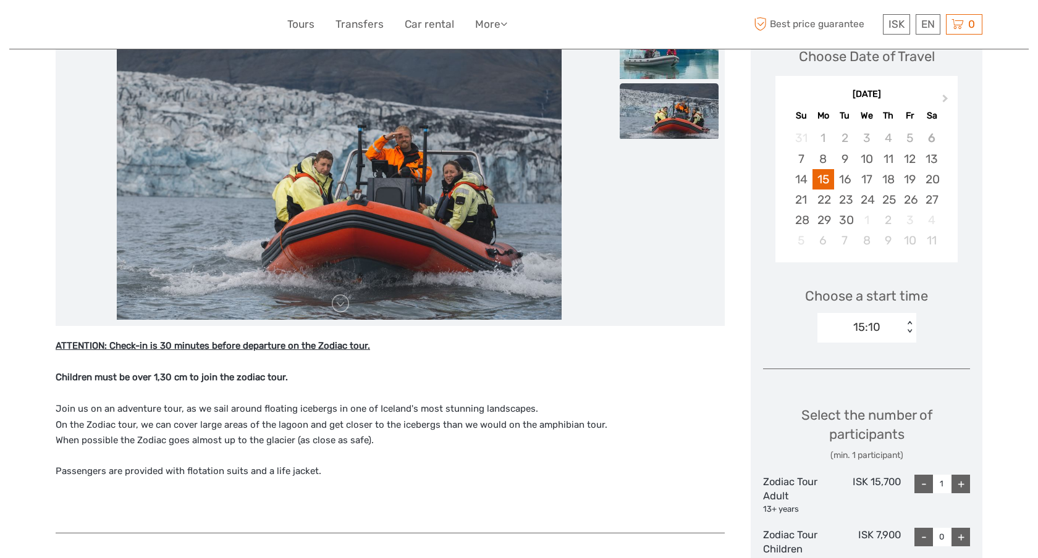
click at [899, 324] on div "15:10" at bounding box center [860, 327] width 86 height 19
click at [895, 322] on div "13:10" at bounding box center [860, 327] width 86 height 19
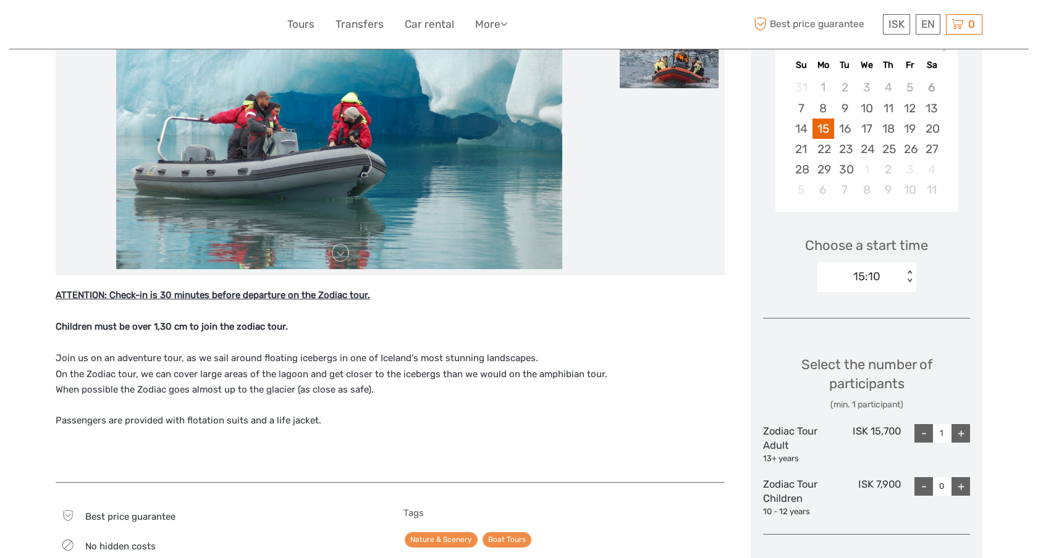
scroll to position [241, 0]
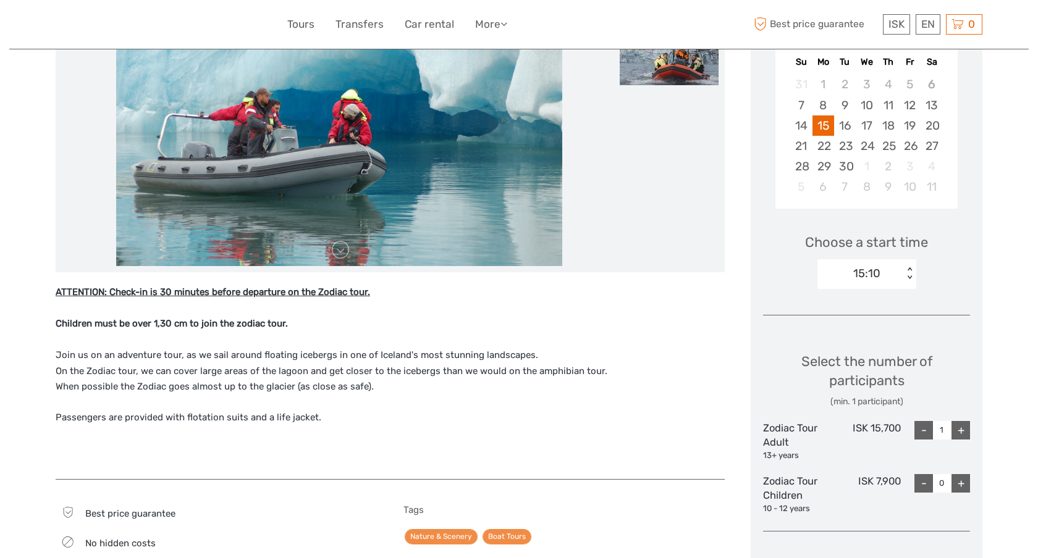
click at [961, 426] on div "+" at bounding box center [960, 430] width 19 height 19
type input "2"
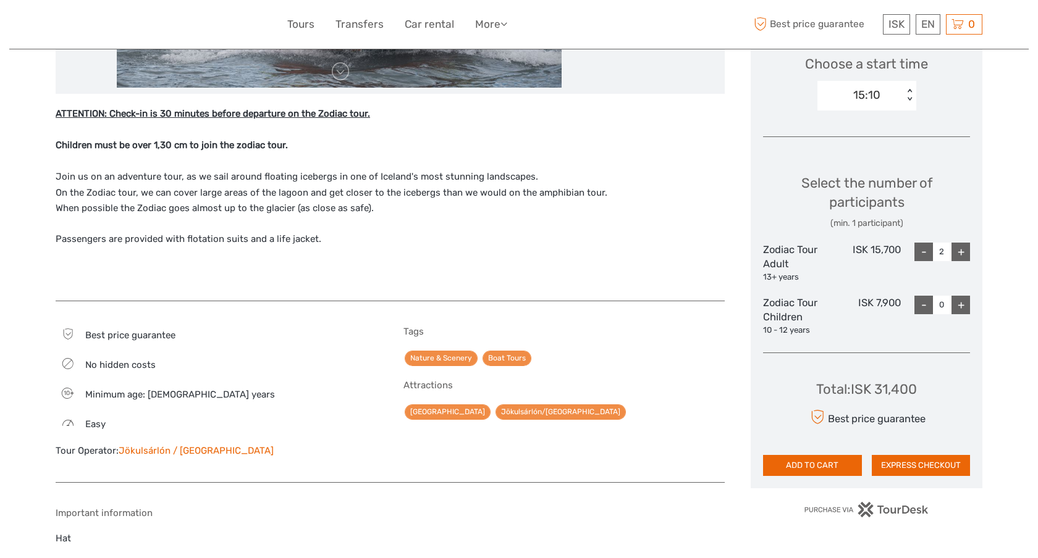
scroll to position [425, 0]
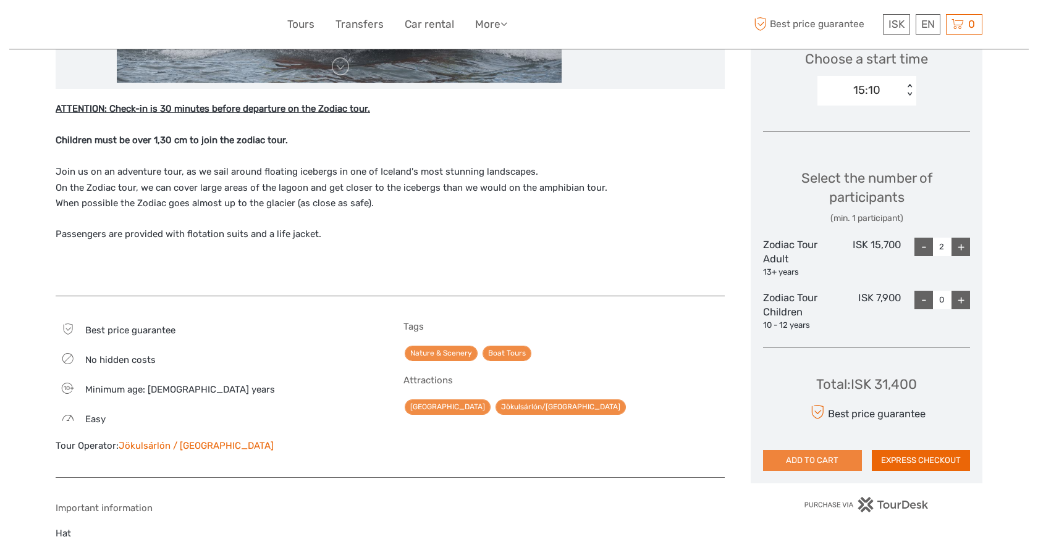
click at [846, 456] on button "ADD TO CART" at bounding box center [812, 460] width 99 height 21
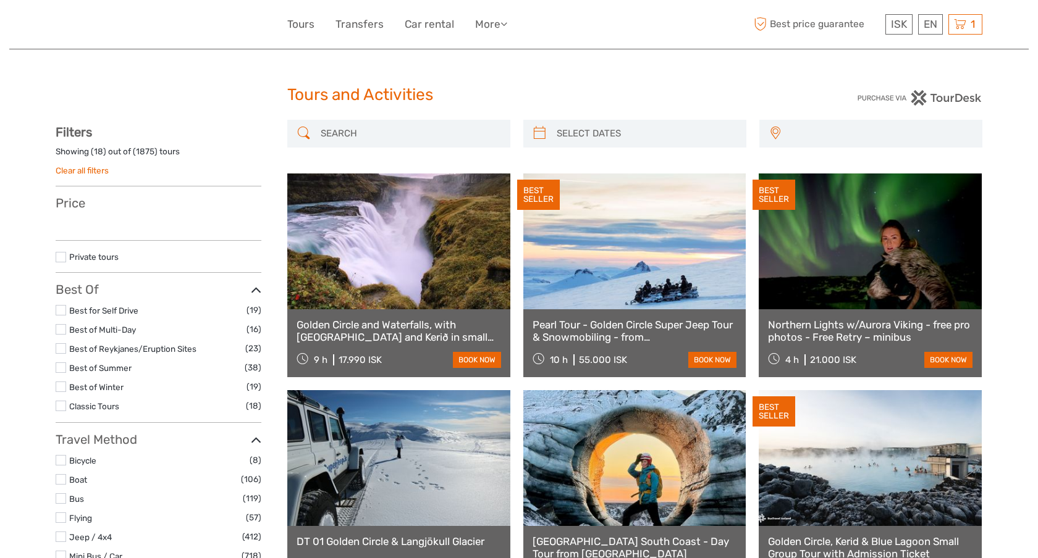
select select
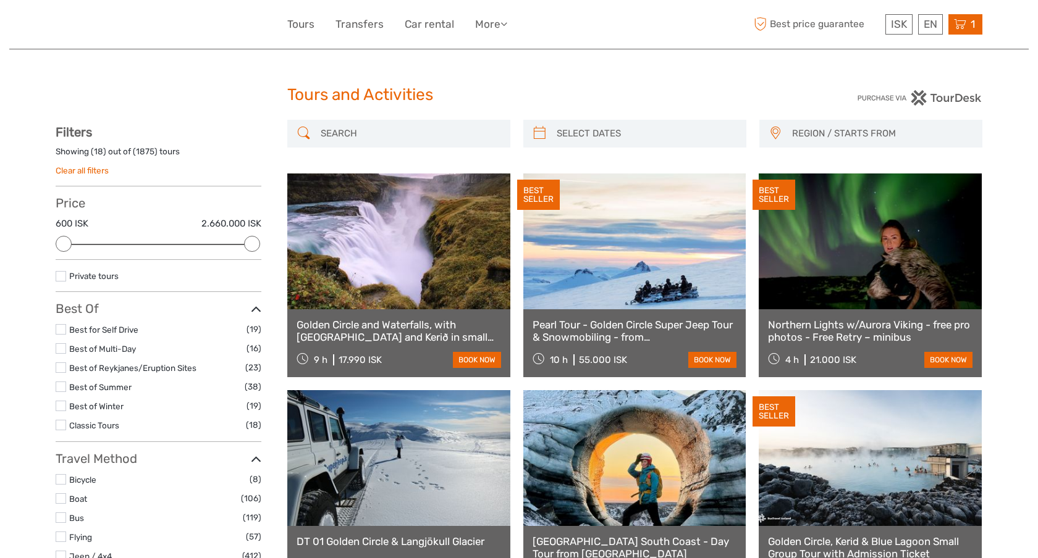
click at [962, 25] on icon at bounding box center [960, 24] width 12 height 15
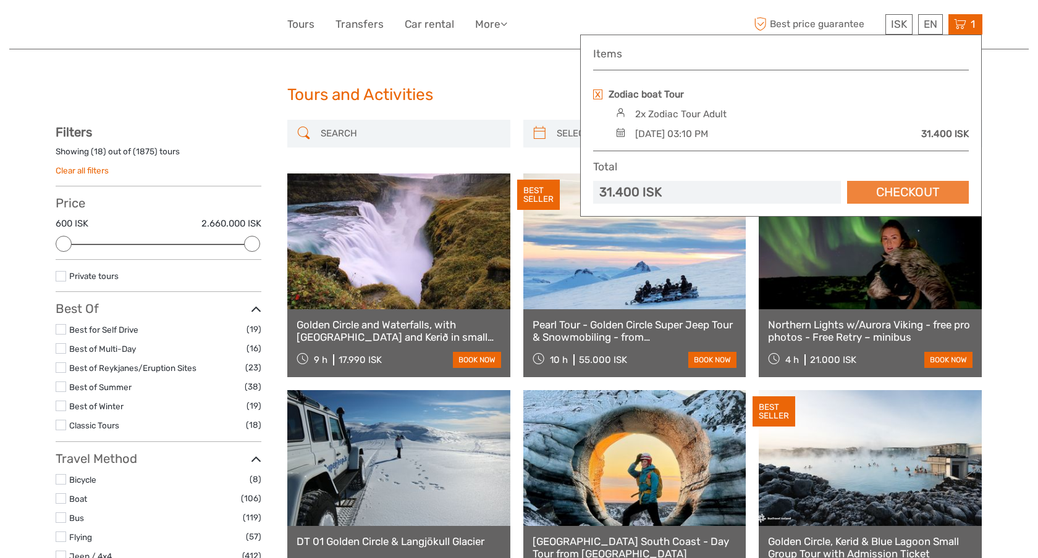
click at [889, 186] on link "Checkout" at bounding box center [908, 192] width 122 height 23
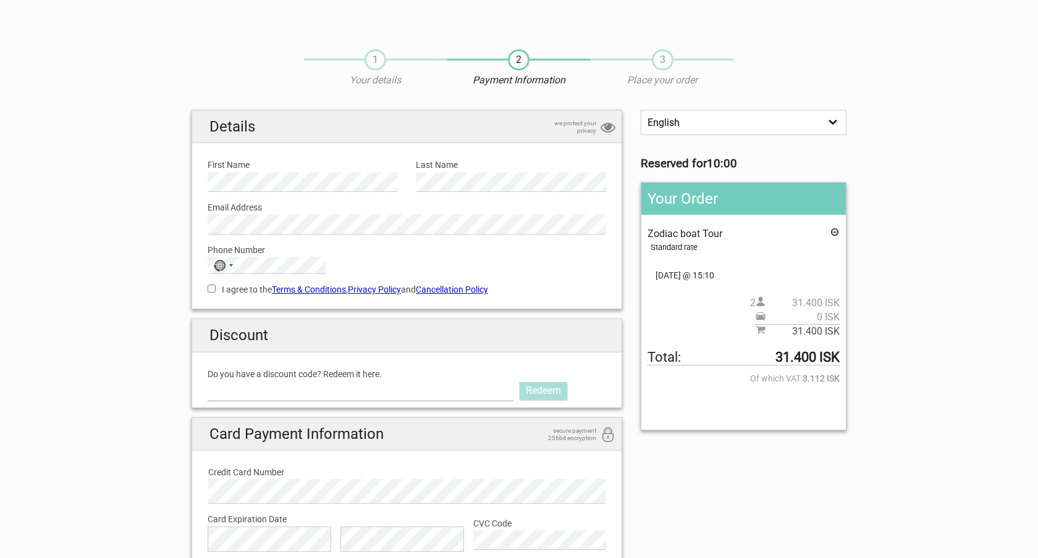
click at [496, 392] on input "Do you have a discount code? Redeem it here." at bounding box center [361, 391] width 306 height 20
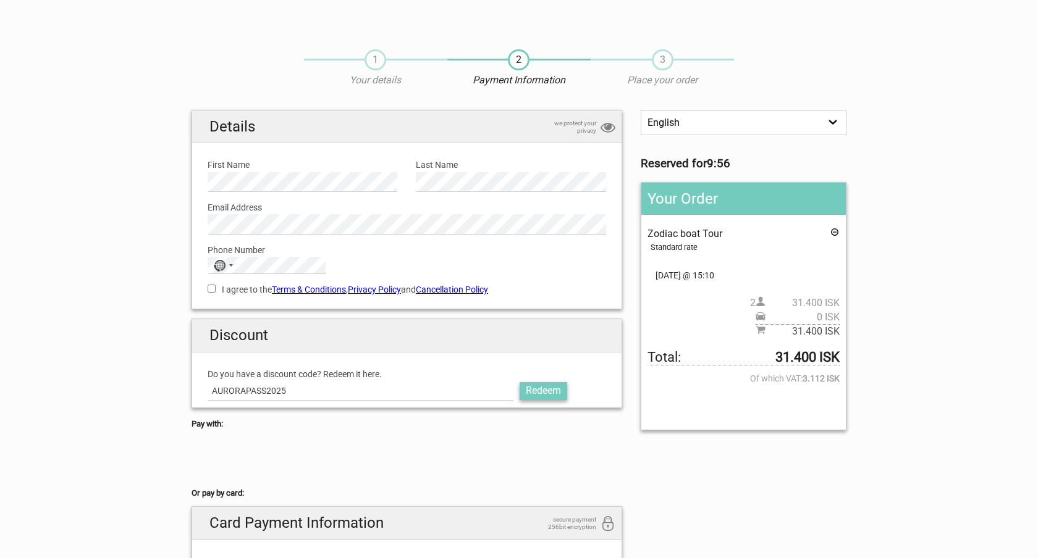
type input "AURORAPASS2025"
click at [548, 388] on link "Redeem" at bounding box center [543, 390] width 48 height 17
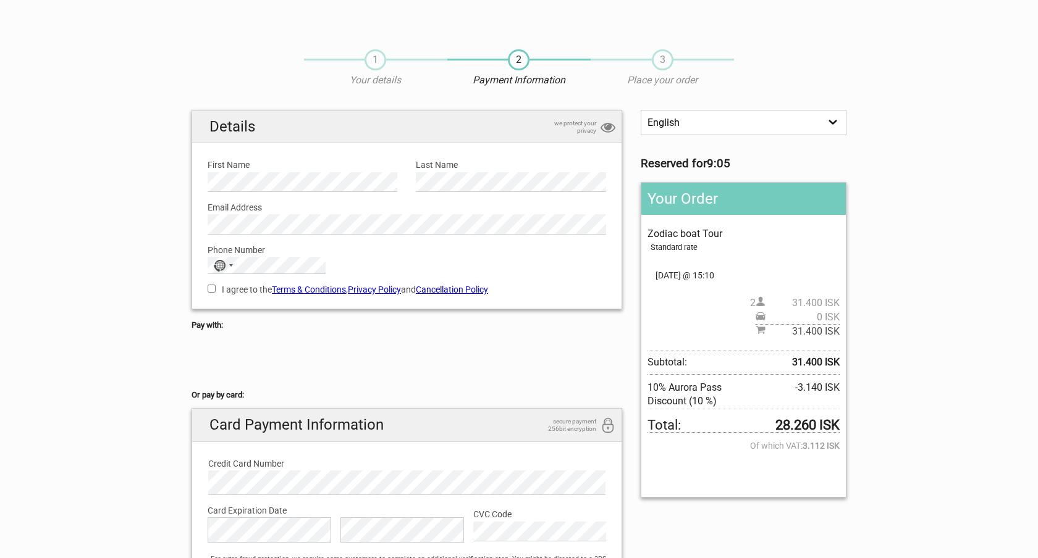
click at [285, 165] on label "First Name" at bounding box center [303, 165] width 190 height 14
click at [230, 265] on div "Selected country" at bounding box center [231, 265] width 4 height 2
type input "cana"
click at [233, 304] on span "[GEOGRAPHIC_DATA]" at bounding box center [271, 306] width 83 height 14
click at [211, 290] on input "I agree to the Terms & Conditions , Privacy Policy and Cancellation Policy" at bounding box center [212, 289] width 8 height 8
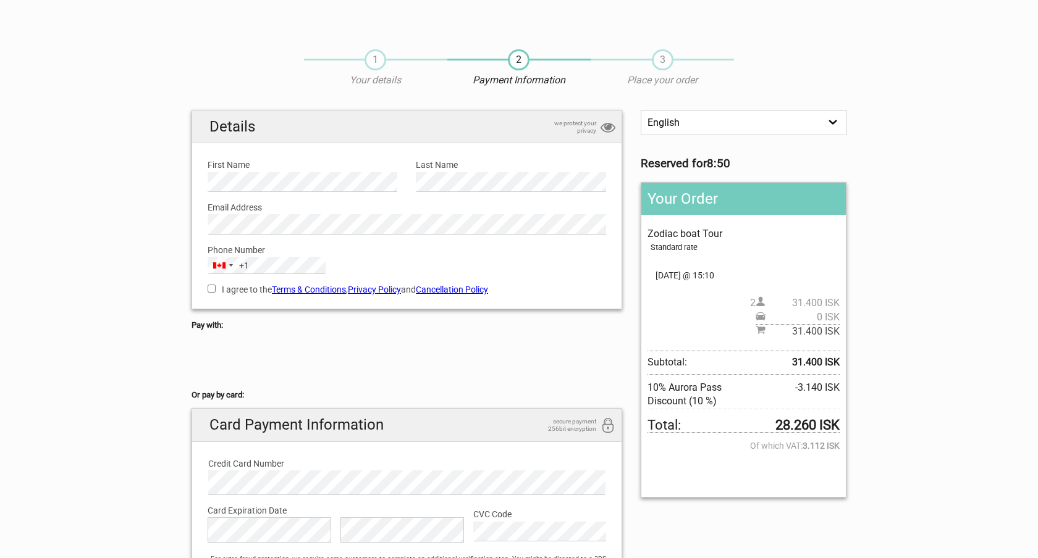
checkbox input "true"
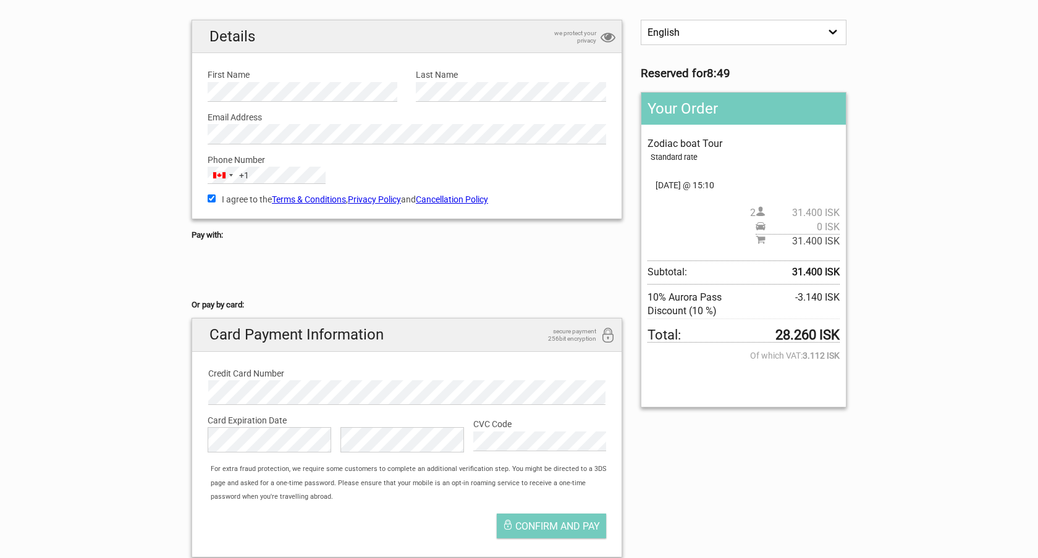
scroll to position [193, 0]
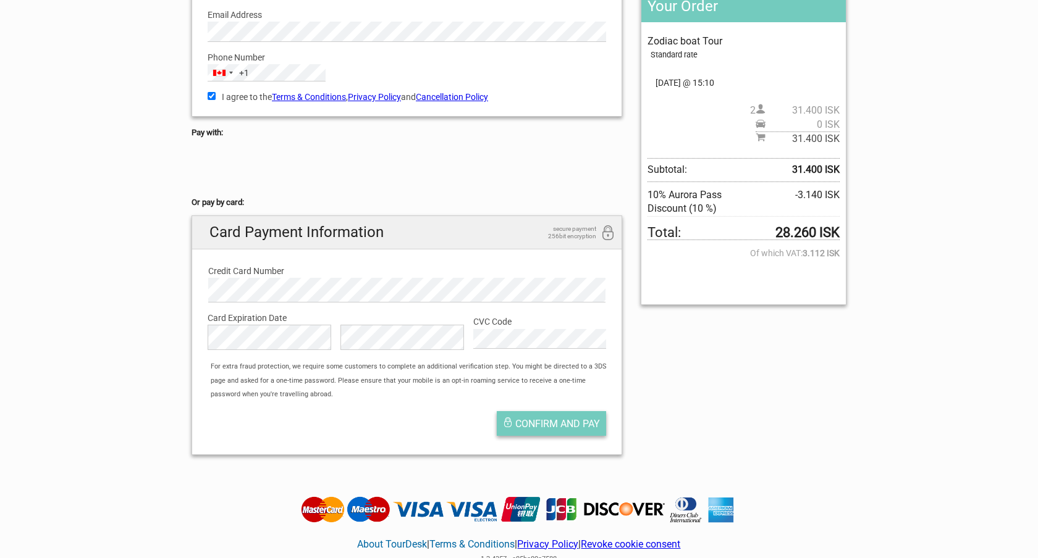
click at [552, 419] on span "Confirm and pay" at bounding box center [557, 424] width 85 height 12
